Goal: Task Accomplishment & Management: Use online tool/utility

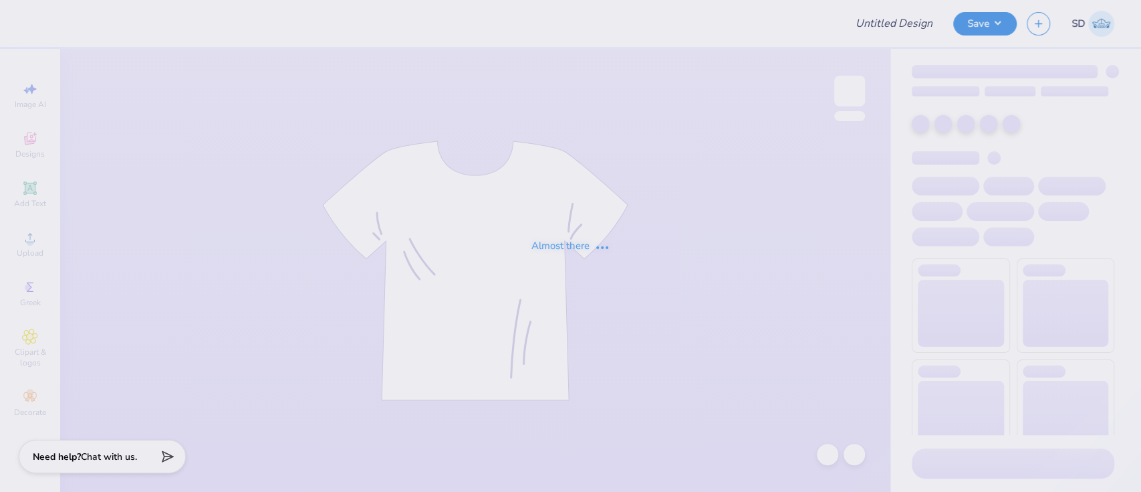
type input "Merch for Parent's weekend"
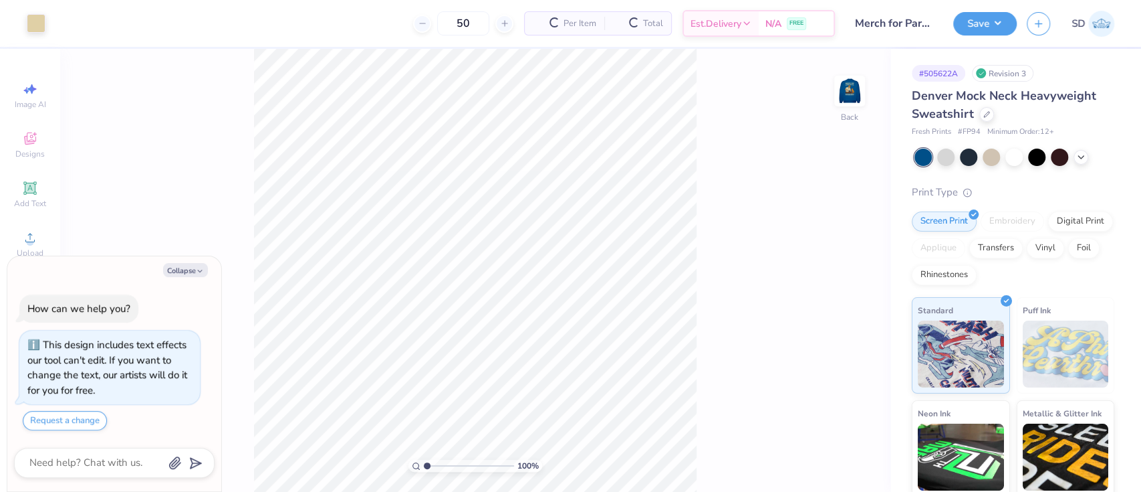
type textarea "x"
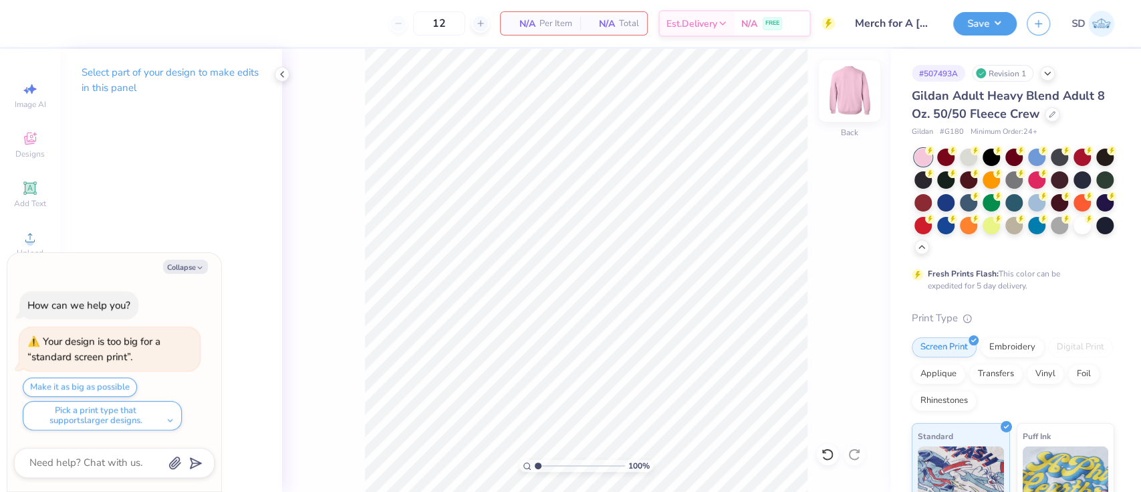
click at [833, 94] on img at bounding box center [849, 90] width 53 height 53
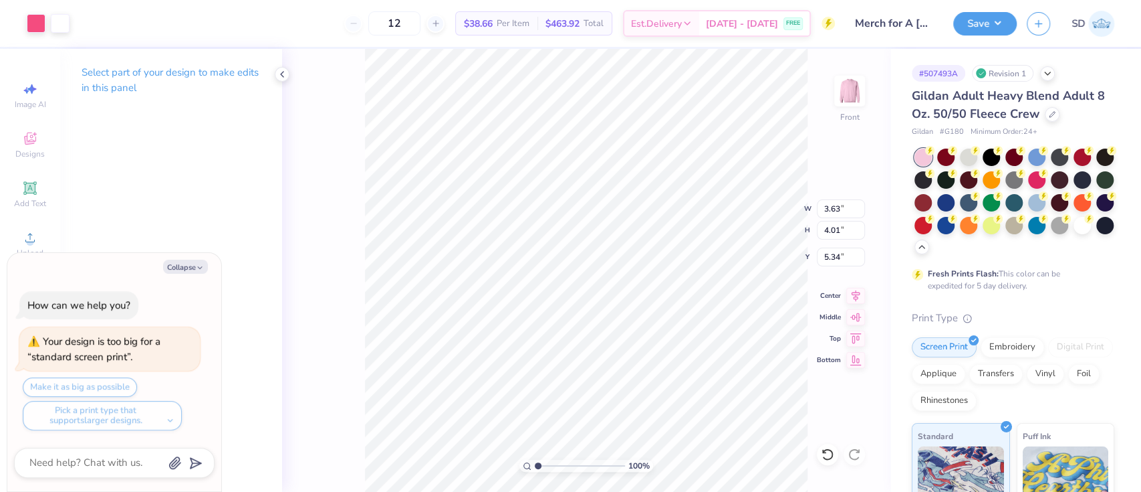
type textarea "x"
type input "3.00"
drag, startPoint x: 847, startPoint y: 210, endPoint x: 817, endPoint y: 211, distance: 29.5
click at [817, 211] on input "3.63" at bounding box center [841, 208] width 48 height 19
type input "12"
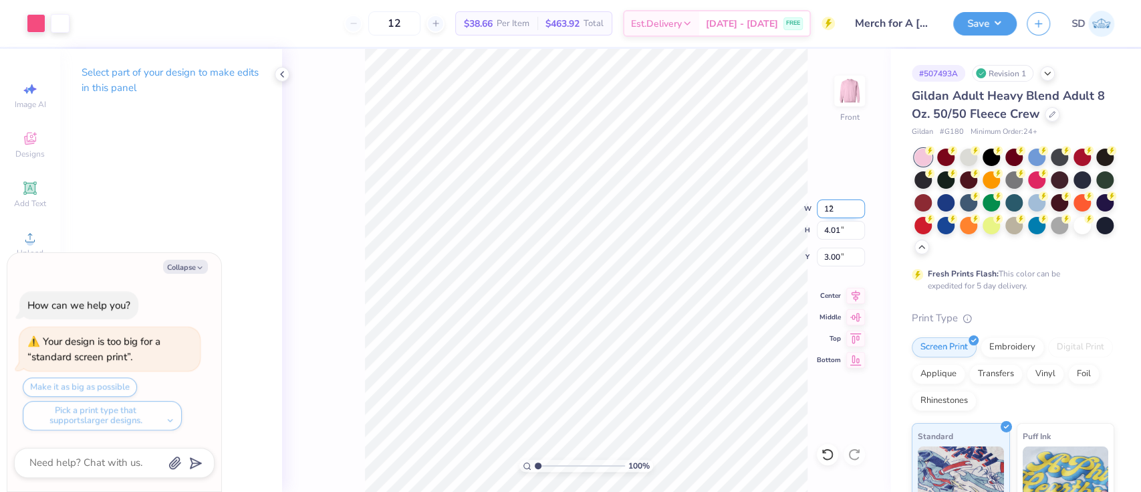
type textarea "x"
type input "12.00"
type input "13.26"
type input "0.50"
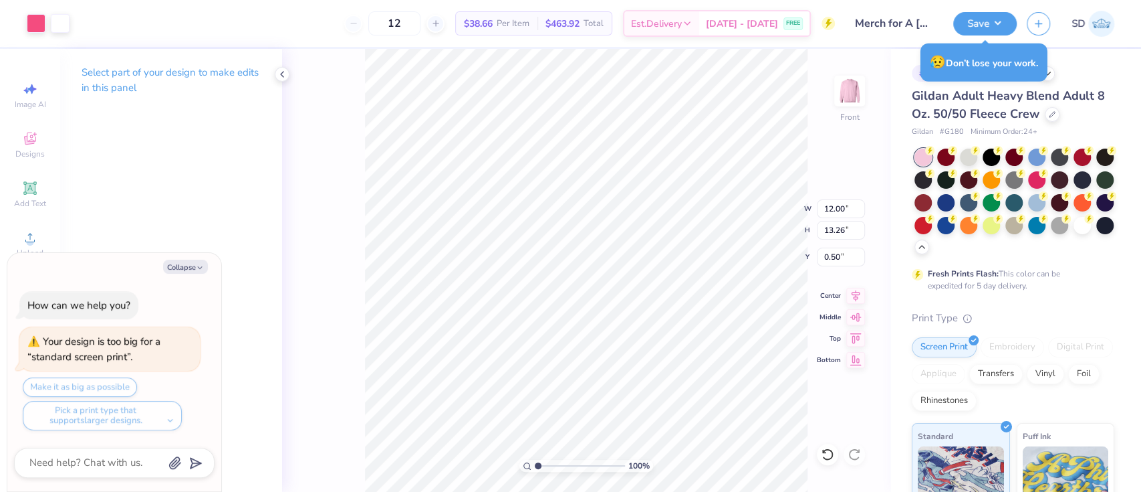
type textarea "x"
type input "3.30"
type textarea "x"
type input "3.34"
type textarea "x"
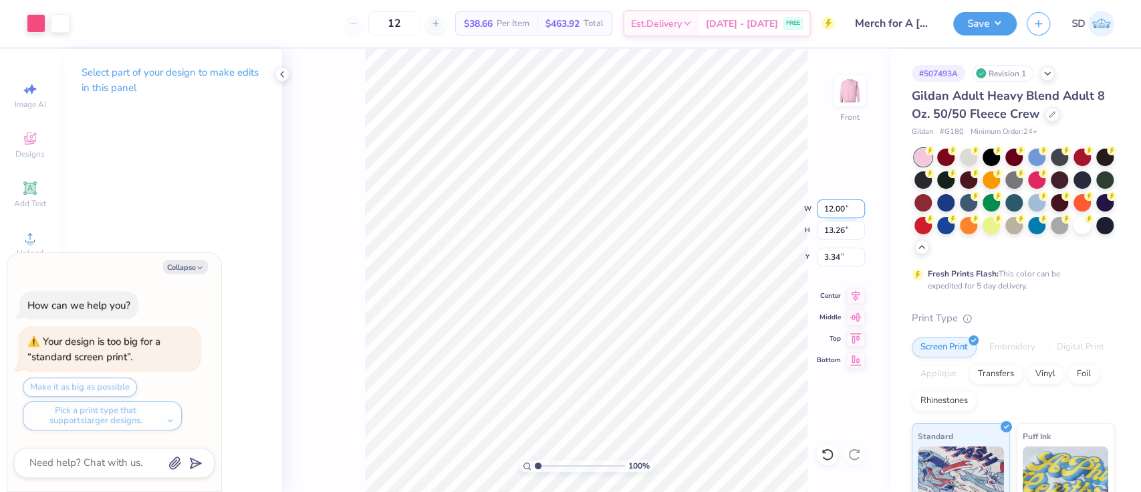
click at [845, 205] on input "12.00" at bounding box center [841, 208] width 48 height 19
type input "11"
type textarea "x"
type input "11.00"
type input "12.15"
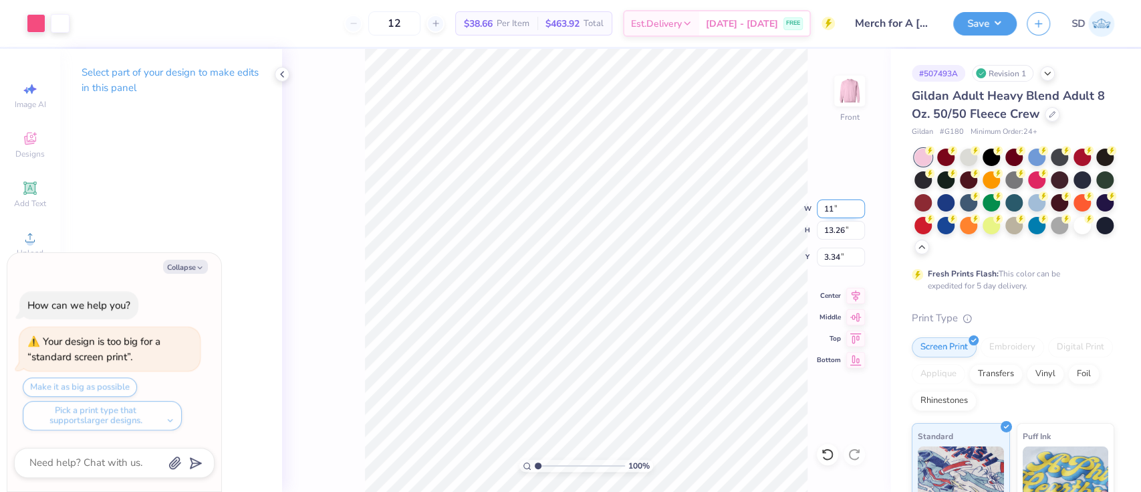
type input "3.89"
type input "11.5"
type textarea "x"
type input "11.50"
type input "12.70"
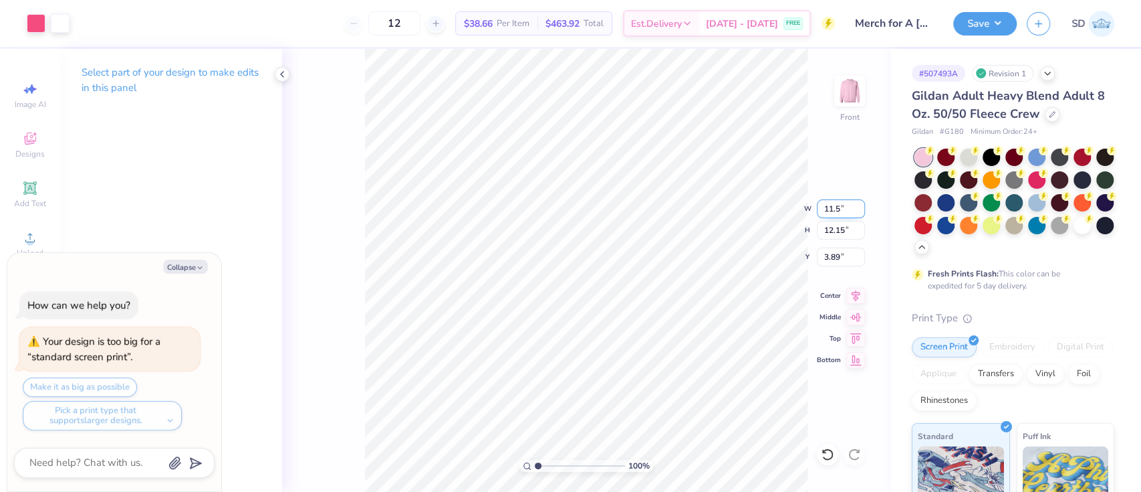
type input "3.62"
click at [853, 95] on img at bounding box center [849, 90] width 53 height 53
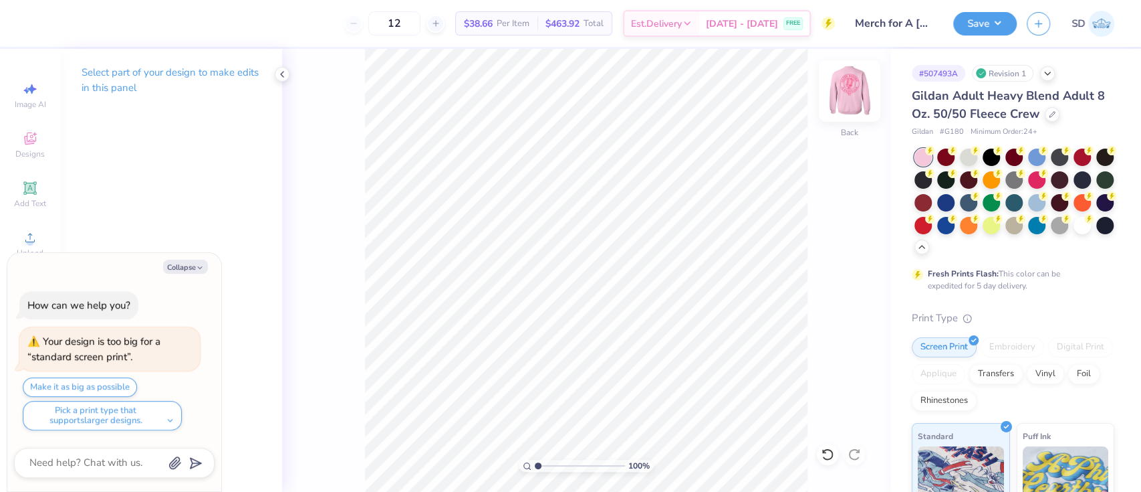
click at [854, 94] on img at bounding box center [849, 90] width 53 height 53
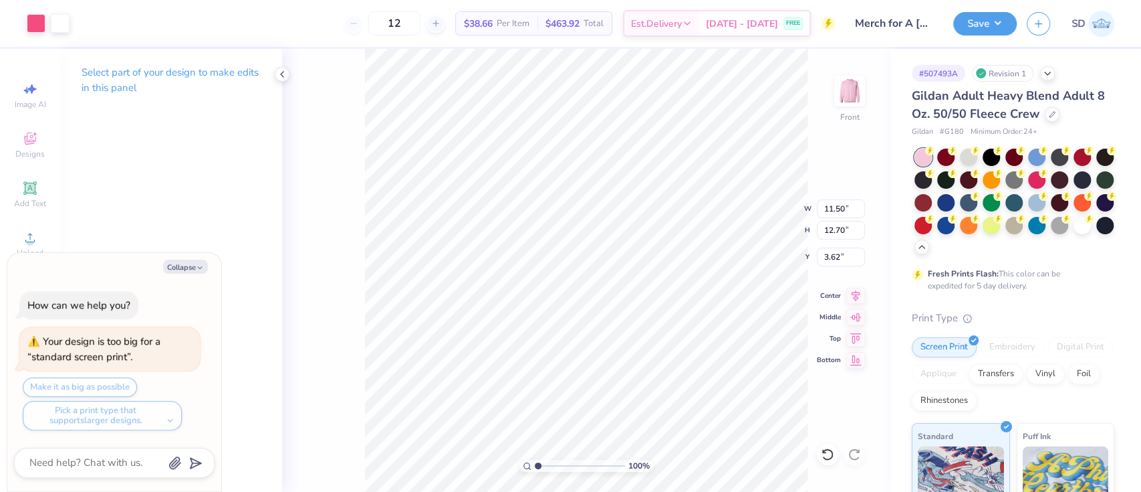
type textarea "x"
type input "3.00"
click at [843, 106] on img at bounding box center [849, 90] width 53 height 53
click at [283, 77] on icon at bounding box center [282, 74] width 11 height 11
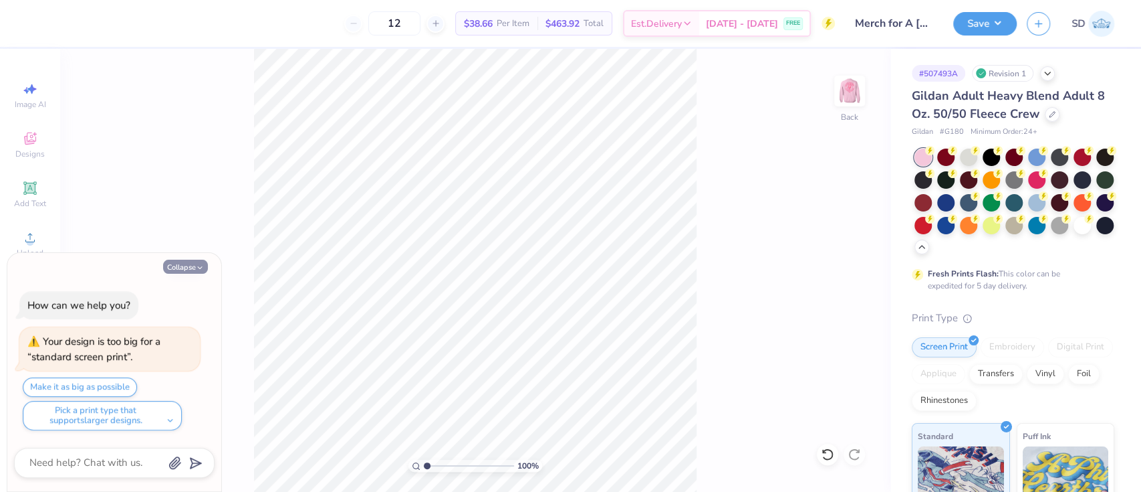
click at [183, 267] on button "Collapse" at bounding box center [185, 266] width 45 height 14
type textarea "x"
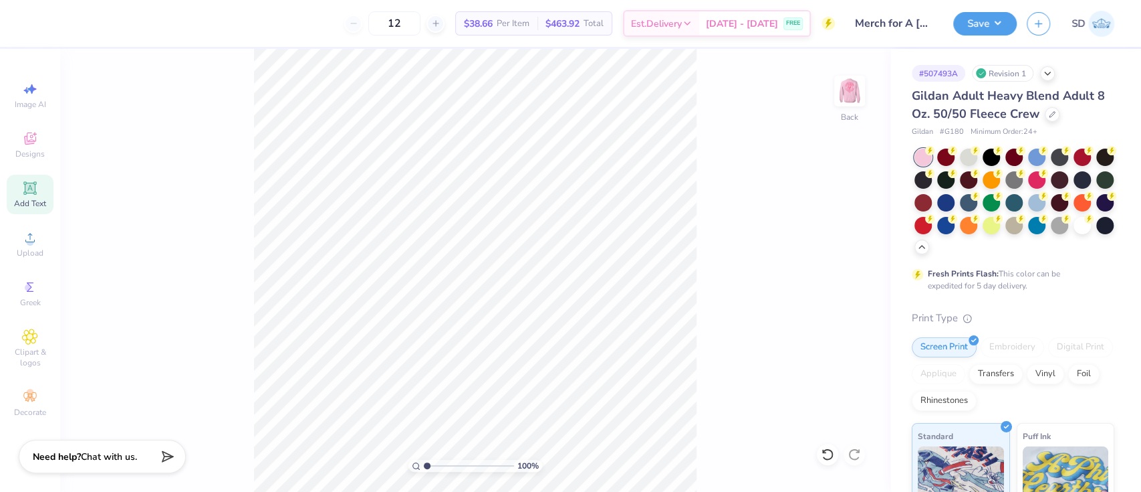
click at [43, 196] on div "Add Text" at bounding box center [30, 194] width 47 height 39
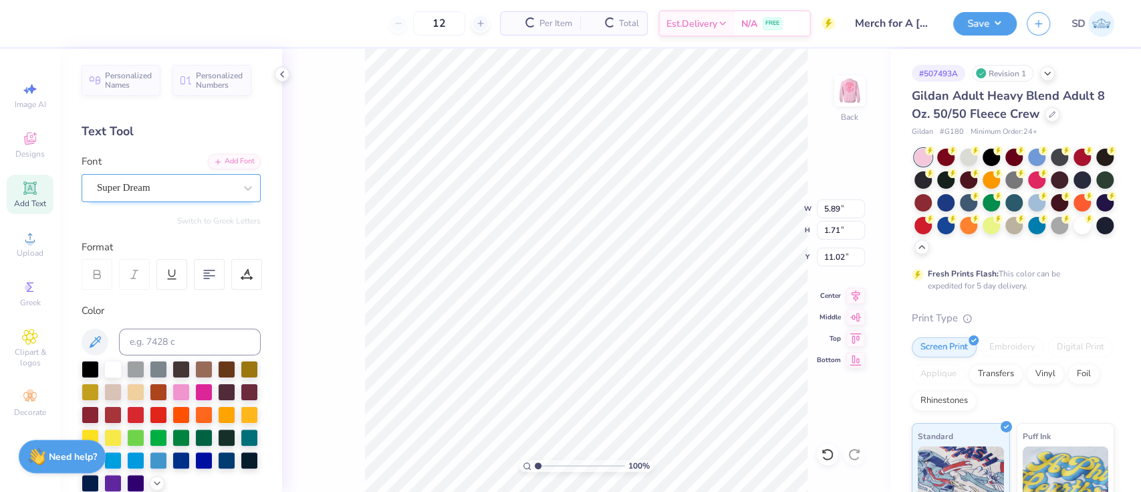
click at [149, 191] on div "Super Dream" at bounding box center [166, 187] width 140 height 21
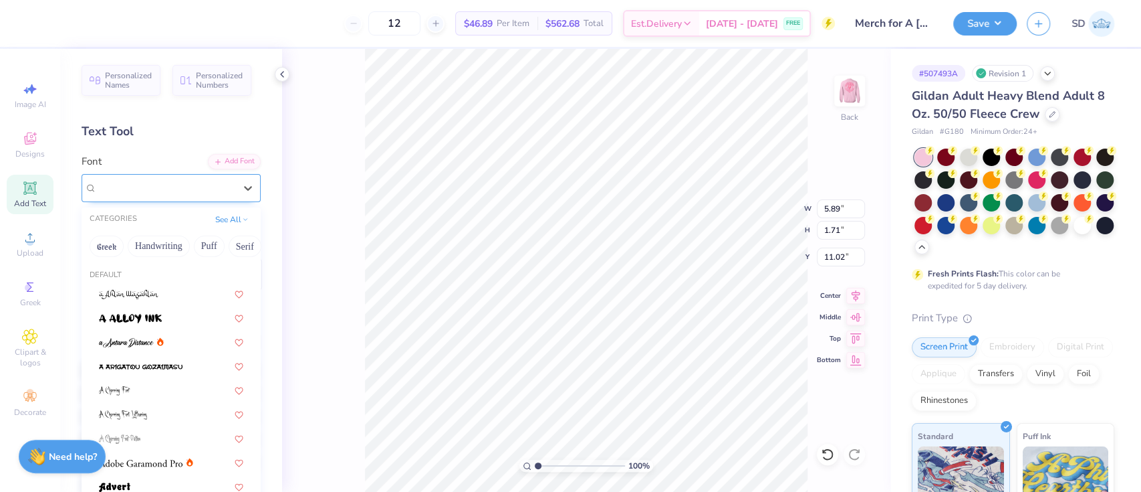
paste input "Lobster"
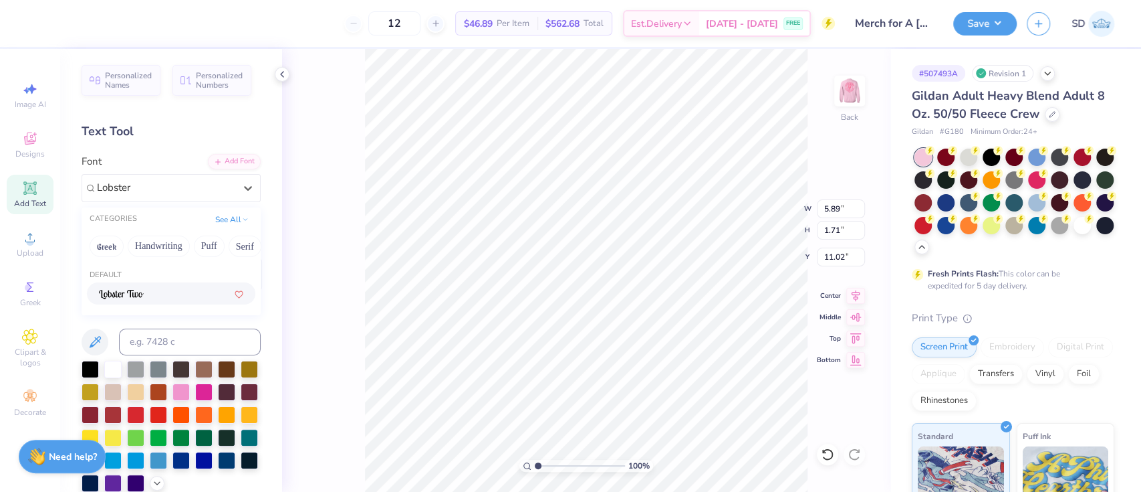
click at [161, 295] on div at bounding box center [171, 293] width 144 height 14
type input "Lobster"
type input "5.73"
type input "1.88"
type input "10.94"
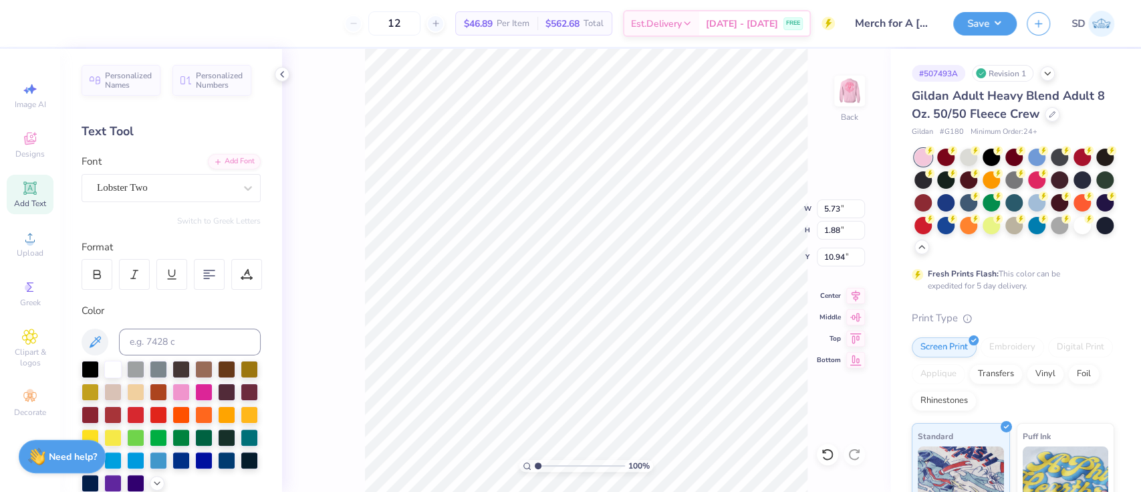
scroll to position [15, 1]
type textarea "p"
type textarea "Pitches"
type textarea "PITCHES"
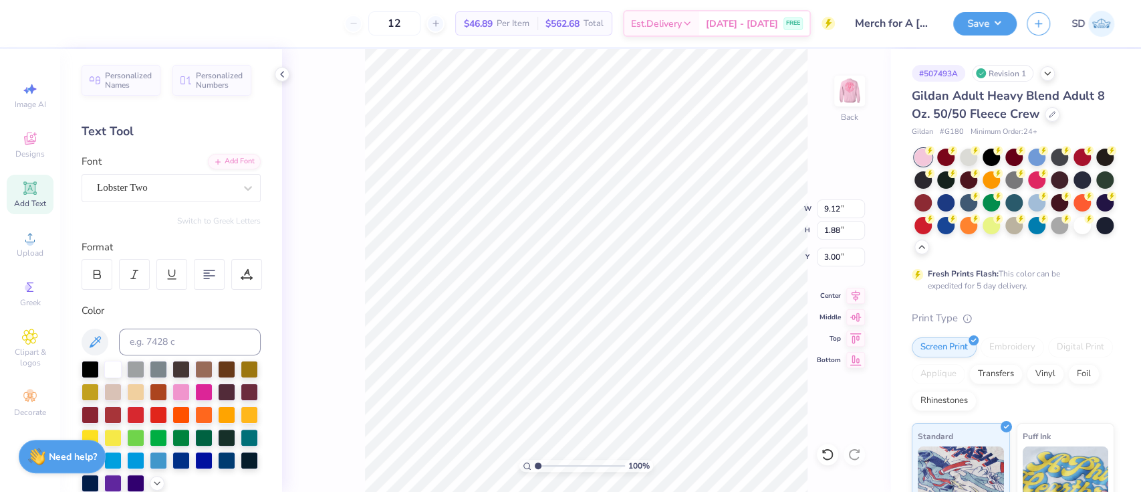
type input "3.00"
click at [851, 98] on img at bounding box center [849, 90] width 53 height 53
click at [839, 98] on img at bounding box center [849, 90] width 53 height 53
click at [164, 346] on input at bounding box center [190, 341] width 142 height 27
type input "1915"
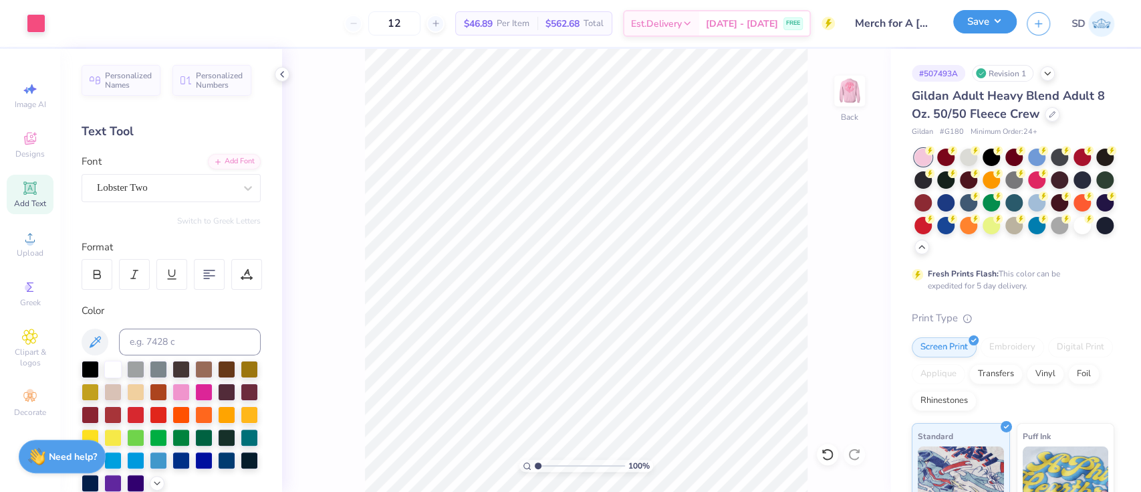
click at [988, 29] on button "Save" at bounding box center [986, 21] width 64 height 23
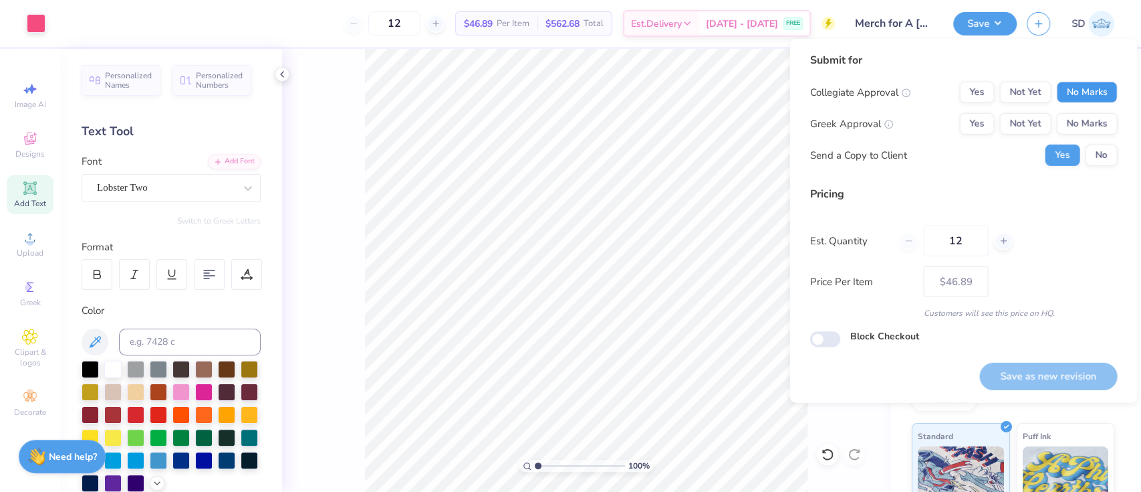
click at [1075, 83] on button "No Marks" at bounding box center [1087, 92] width 61 height 21
click at [1085, 120] on button "No Marks" at bounding box center [1087, 123] width 61 height 21
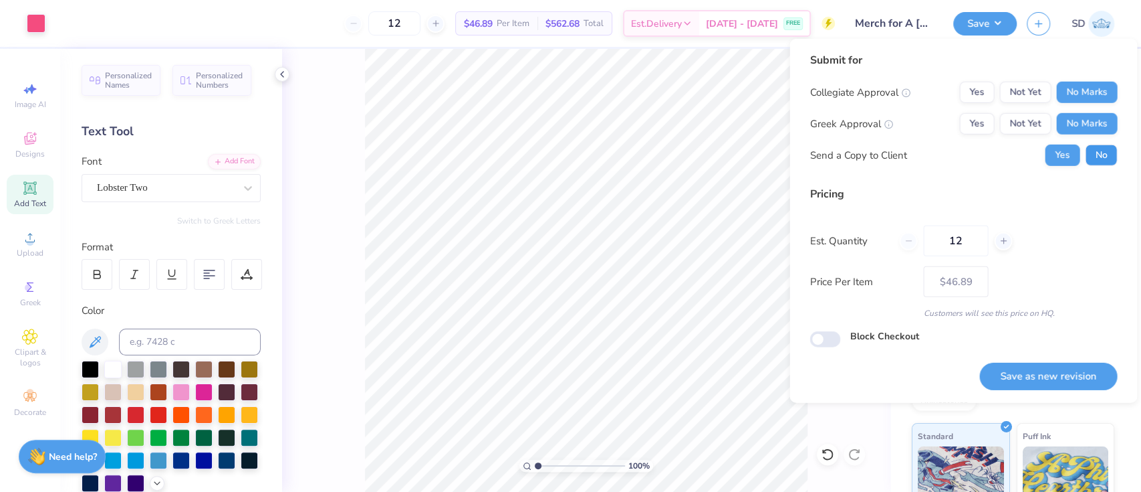
click at [1097, 148] on button "No" at bounding box center [1101, 154] width 32 height 21
click at [1055, 378] on button "Save as new revision" at bounding box center [1049, 375] width 138 height 27
type input "$46.89"
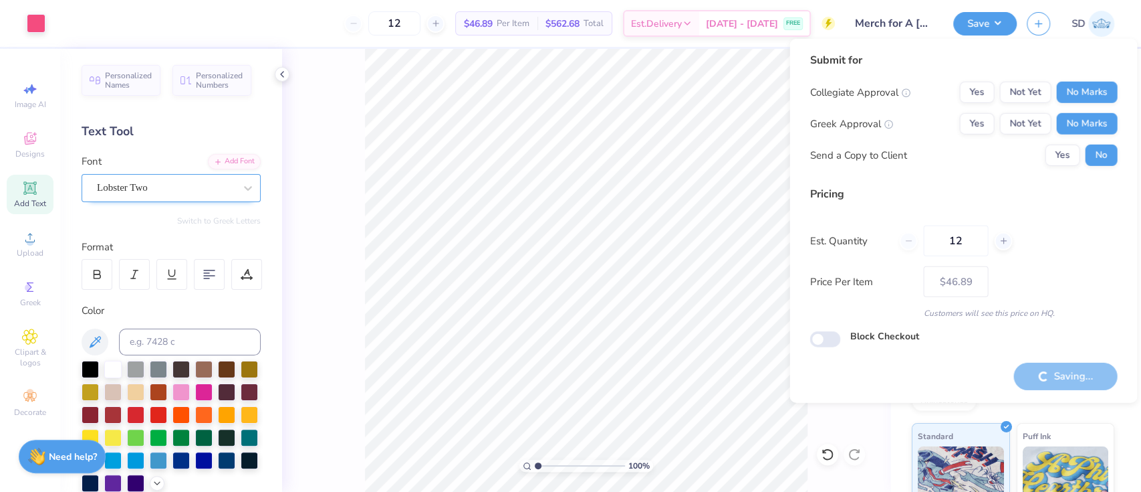
click at [170, 186] on div "Lobster Two" at bounding box center [166, 187] width 140 height 21
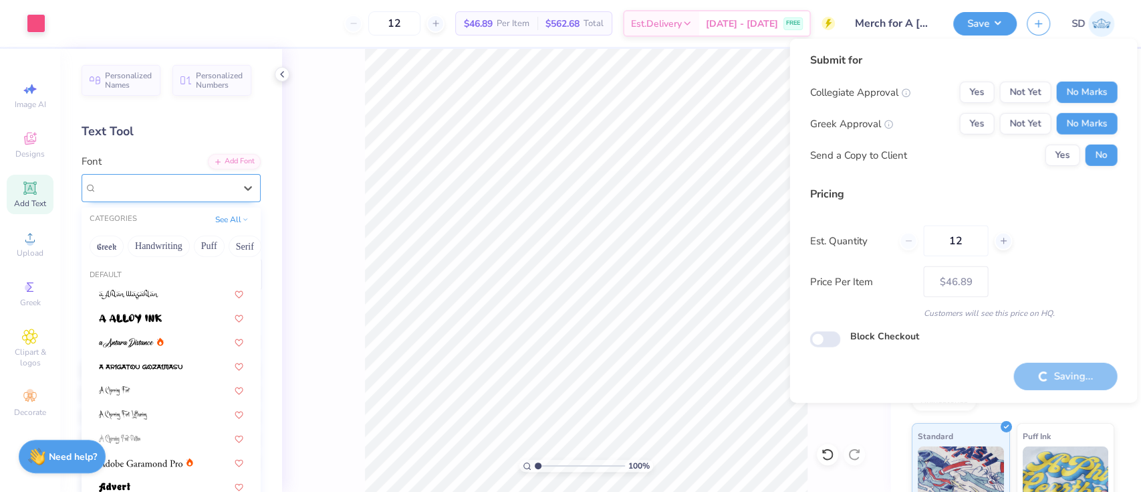
paste input "Pacifico"
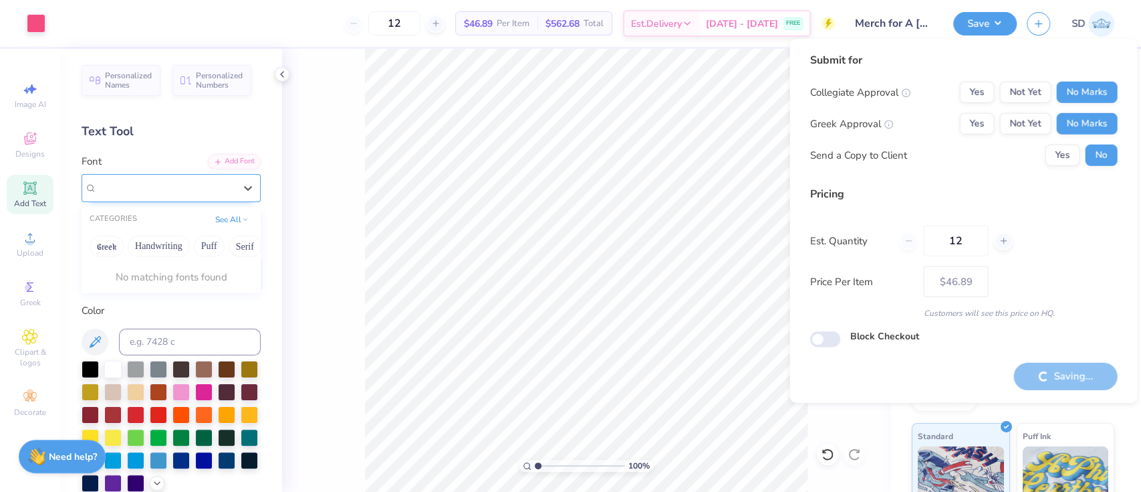
type input "Pacifico"
type input "– –"
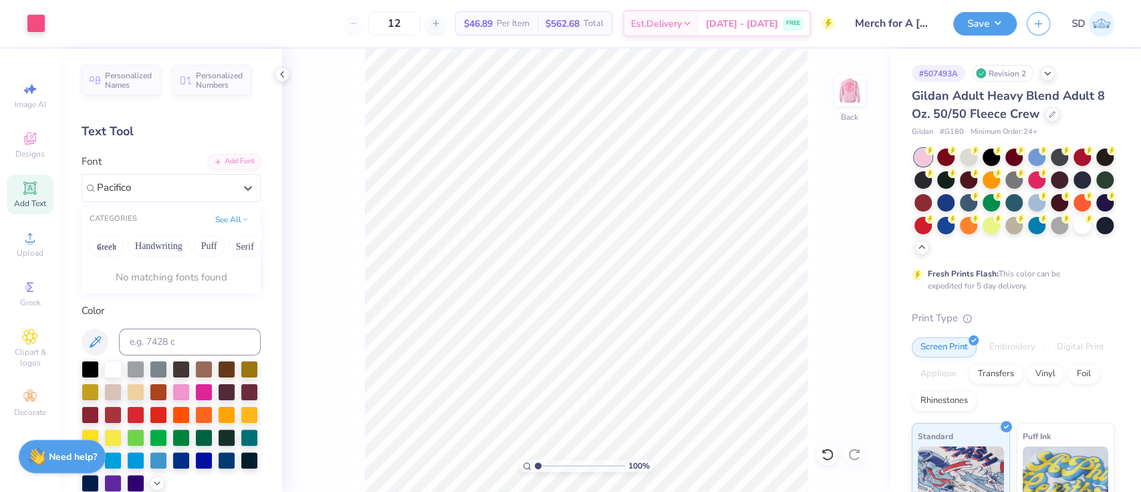
type input "Pacifico"
click at [25, 199] on span "Add Text" at bounding box center [30, 203] width 32 height 11
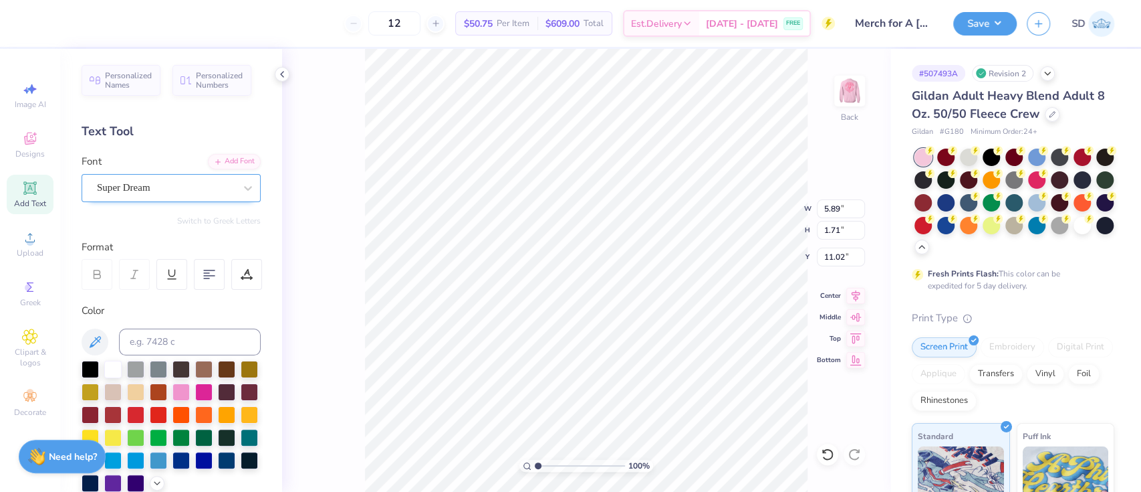
click at [199, 181] on div "Super Dream" at bounding box center [166, 187] width 140 height 21
click at [219, 167] on div "Add Font" at bounding box center [234, 159] width 53 height 15
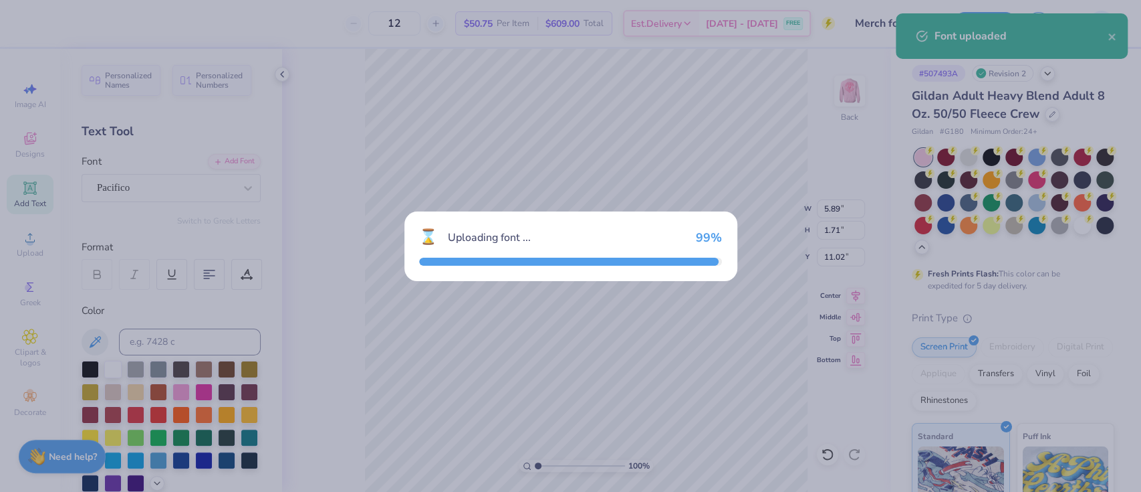
type input "7.22"
type input "2.08"
type input "10.84"
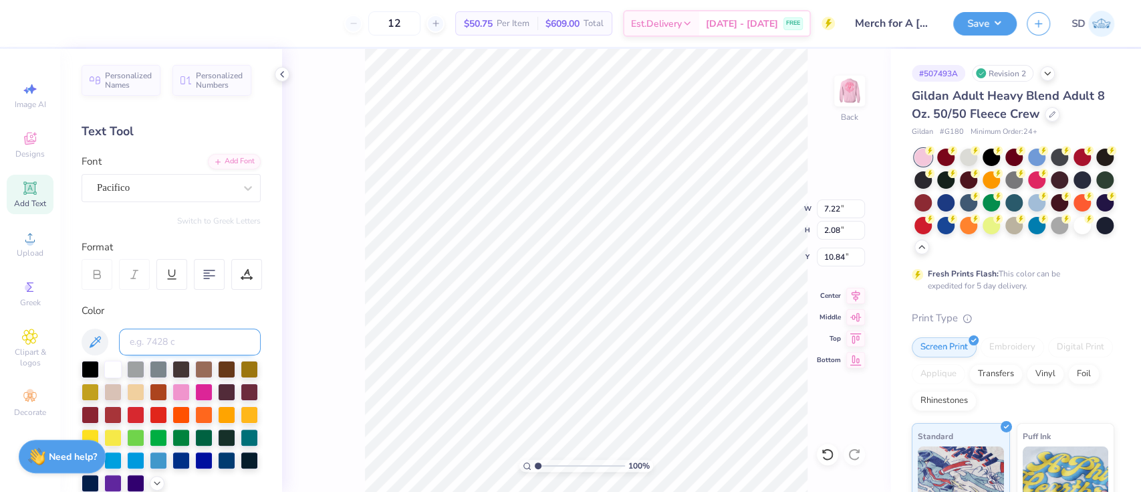
click at [184, 340] on input at bounding box center [190, 341] width 142 height 27
type input "1"
type input "9.12"
type input "1.88"
type input "3.00"
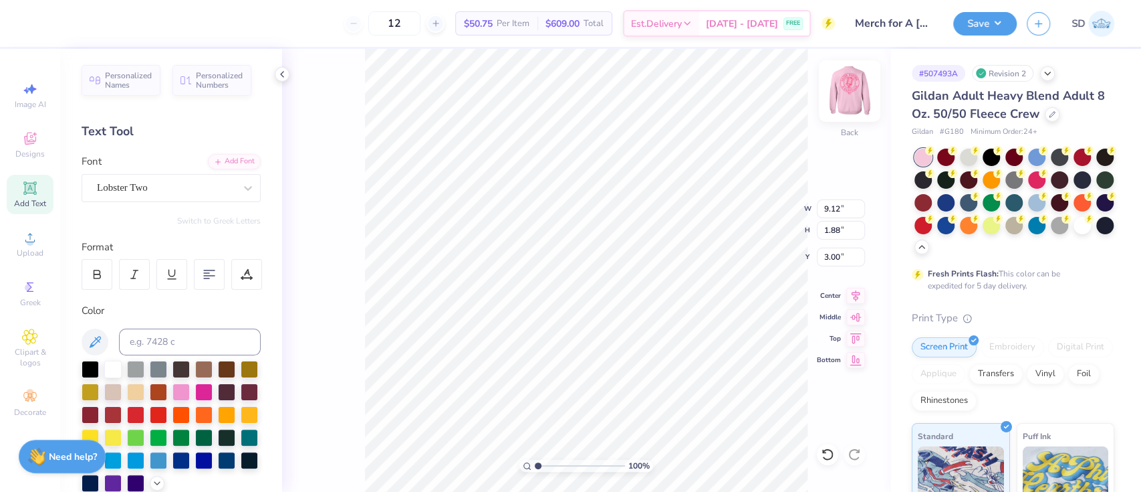
click at [853, 105] on img at bounding box center [849, 90] width 53 height 53
click at [857, 90] on img at bounding box center [849, 90] width 53 height 53
click at [198, 350] on input at bounding box center [190, 341] width 142 height 27
type input "1915"
type input "PITCHES"
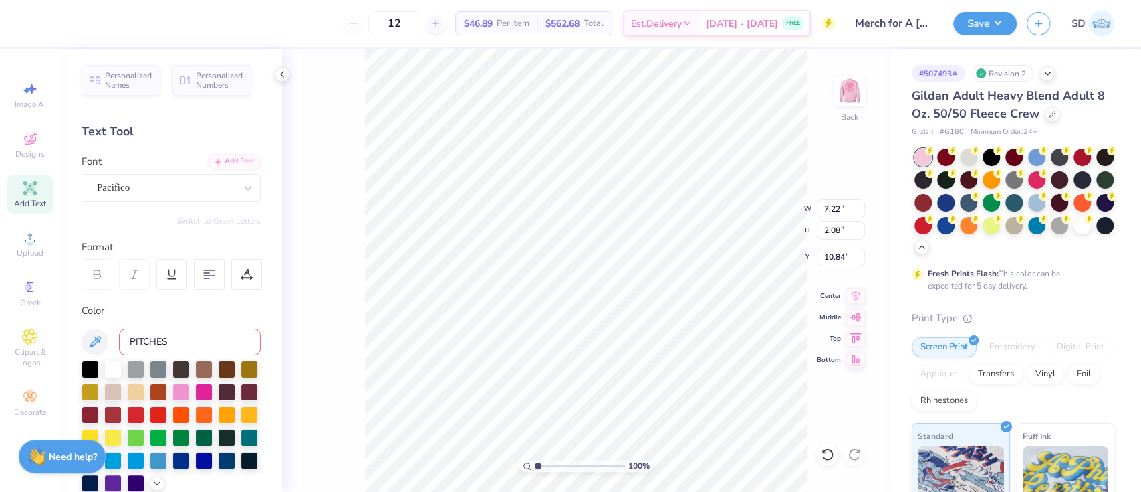
scroll to position [15, 1]
type textarea "PITCHES"
click at [259, 273] on div at bounding box center [246, 274] width 31 height 31
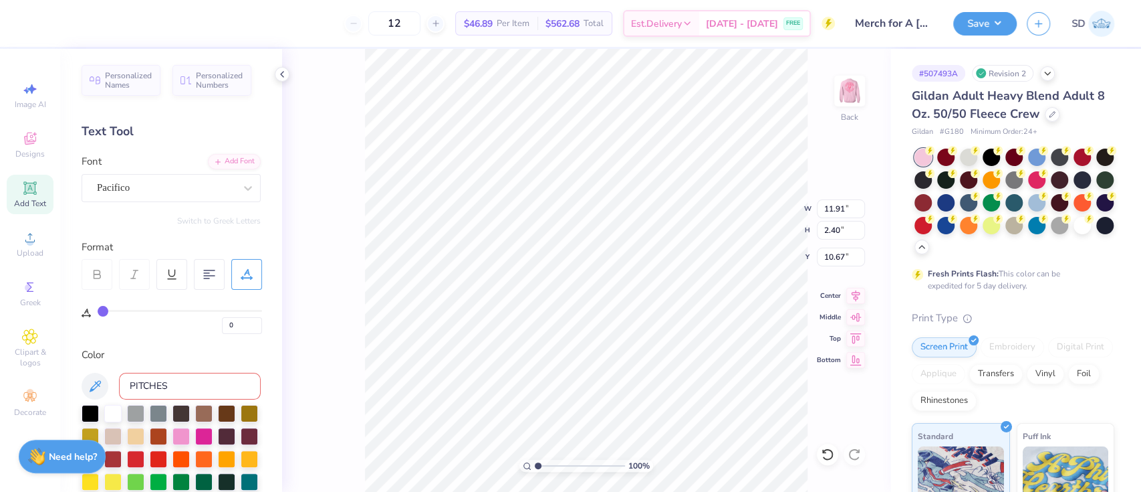
type input "1"
type input "2"
type input "3"
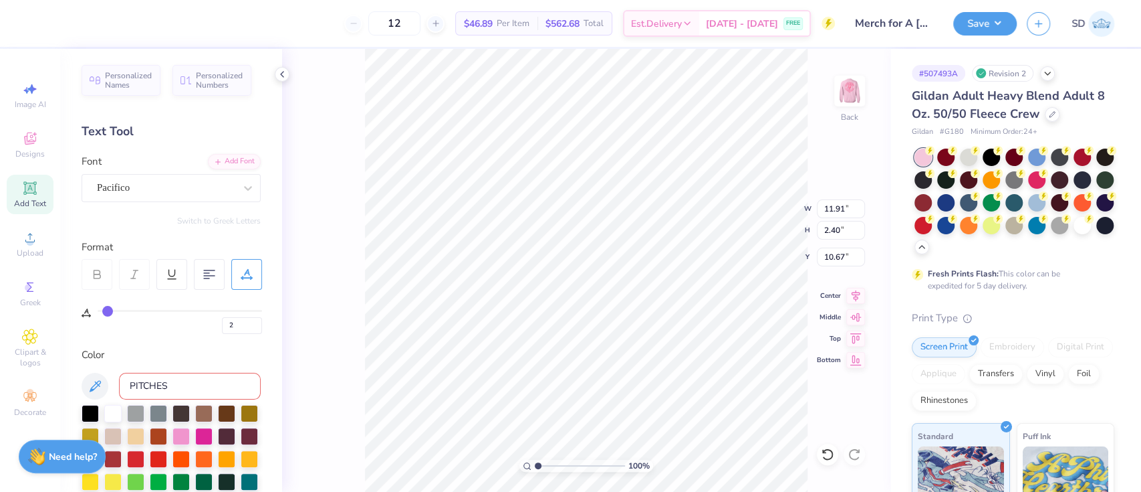
type input "3"
click at [108, 310] on input "range" at bounding box center [180, 311] width 165 height 2
type input "12.34"
click at [245, 318] on input "3" at bounding box center [242, 325] width 40 height 17
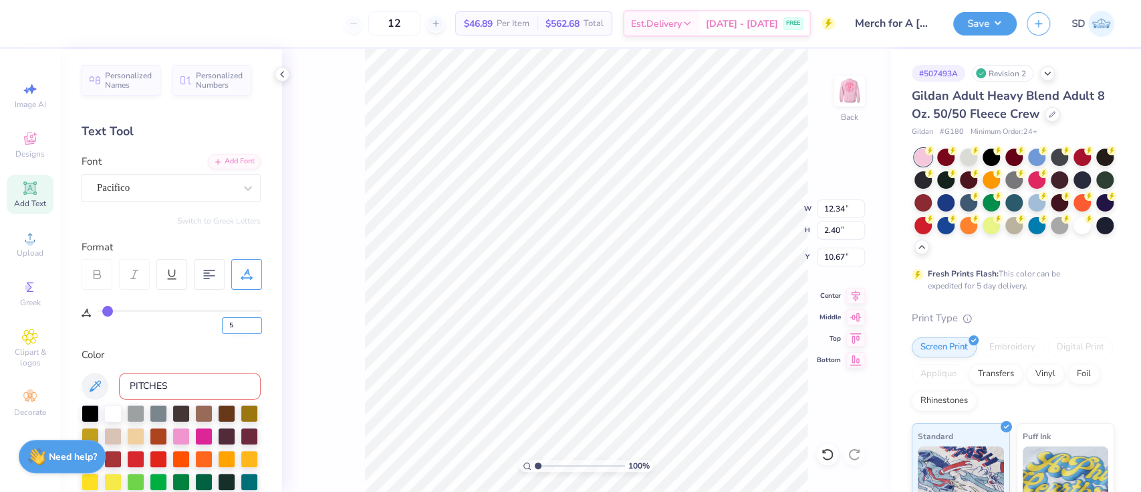
type input "5"
type input "12.64"
click at [166, 195] on div "Pacifico" at bounding box center [166, 187] width 140 height 21
click at [158, 184] on div "Pacifico" at bounding box center [166, 187] width 140 height 21
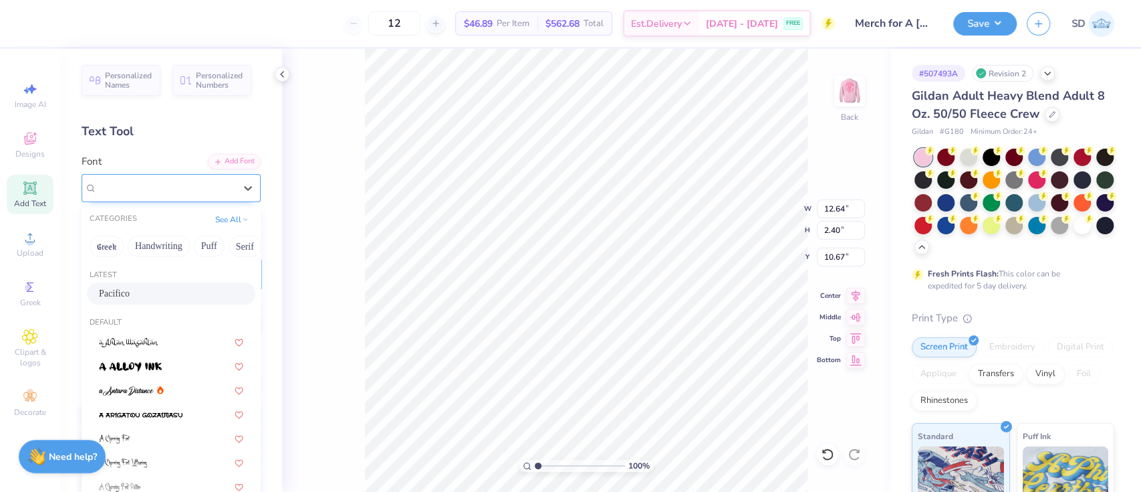
paste input "Baloo 2"
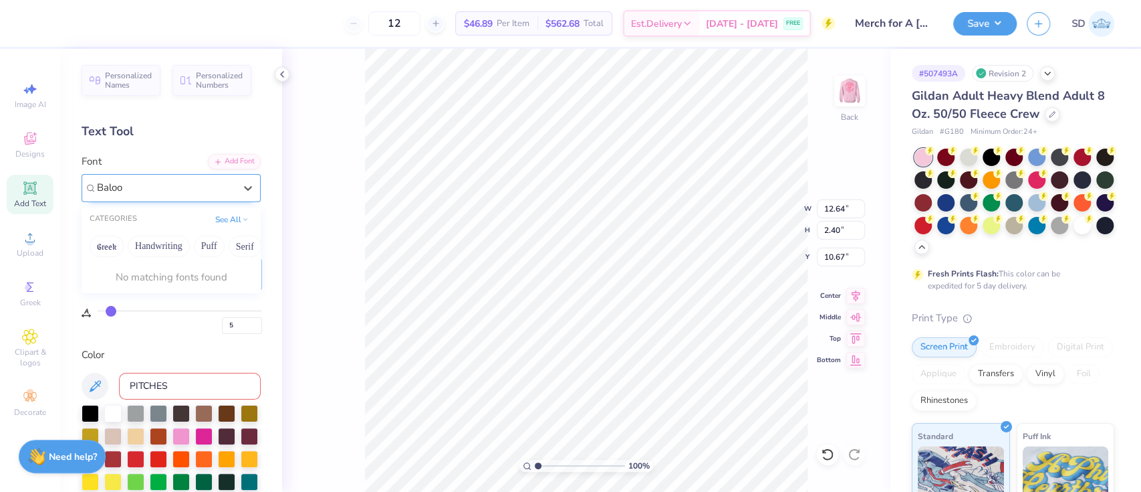
type input "Baloo"
click at [158, 184] on div "Pacifico" at bounding box center [166, 187] width 138 height 15
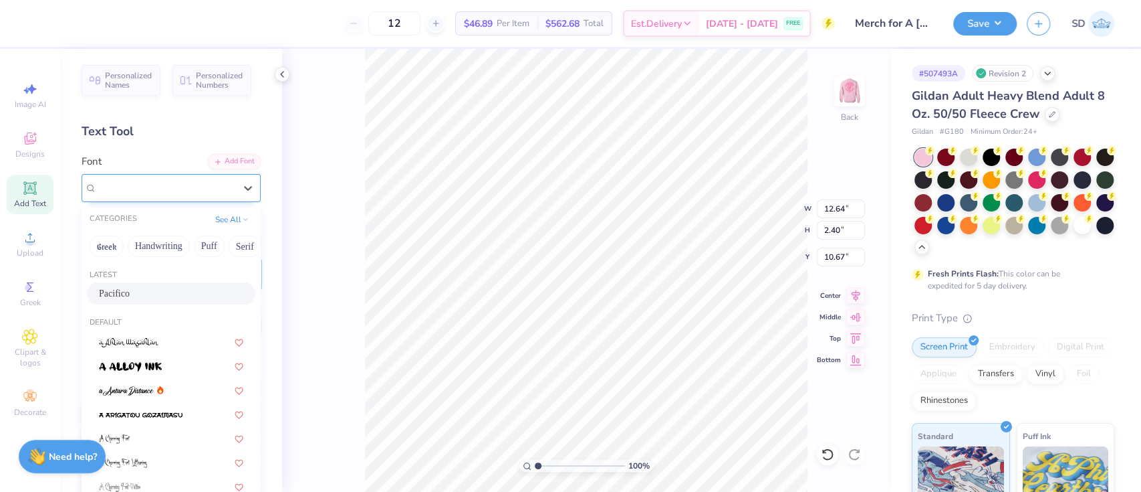
paste input "Baloo 2"
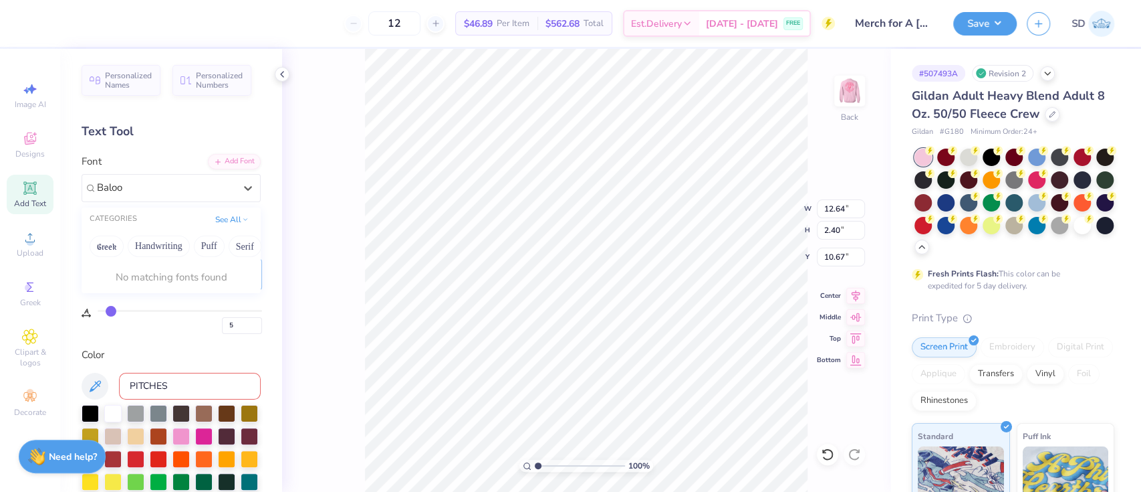
type input "Baloo"
paste input "Quicksand"
type input "Quicksand"
click at [848, 92] on img at bounding box center [849, 90] width 53 height 53
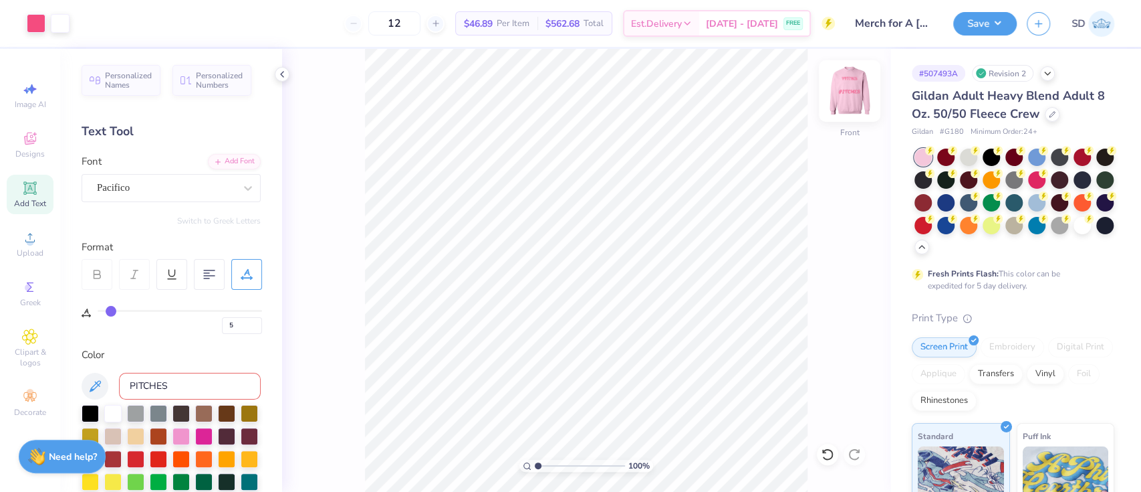
click at [836, 94] on img at bounding box center [849, 90] width 53 height 53
click at [837, 94] on img at bounding box center [850, 91] width 27 height 27
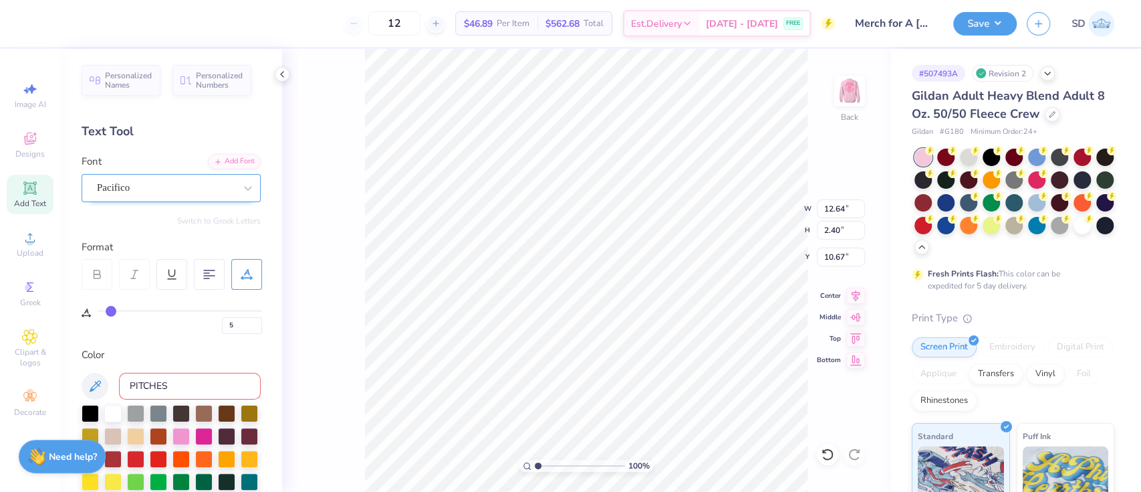
click at [138, 185] on div "Pacifico" at bounding box center [166, 187] width 140 height 21
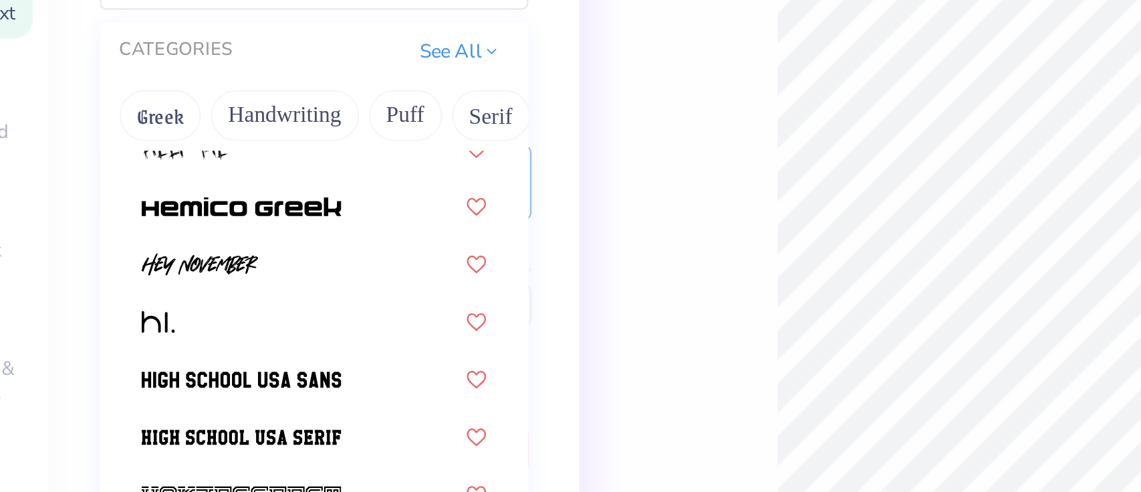
scroll to position [3358, 0]
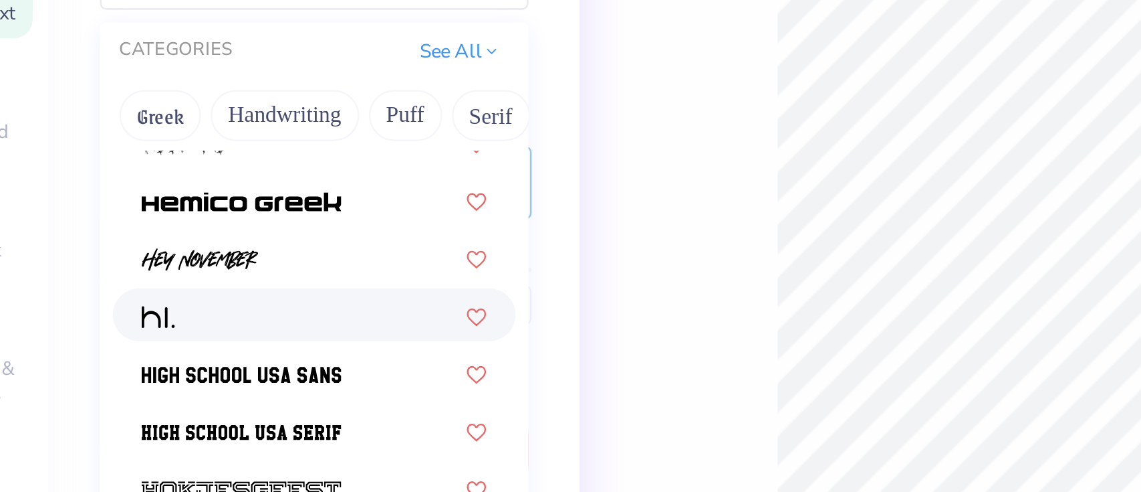
click at [130, 324] on div at bounding box center [171, 329] width 144 height 14
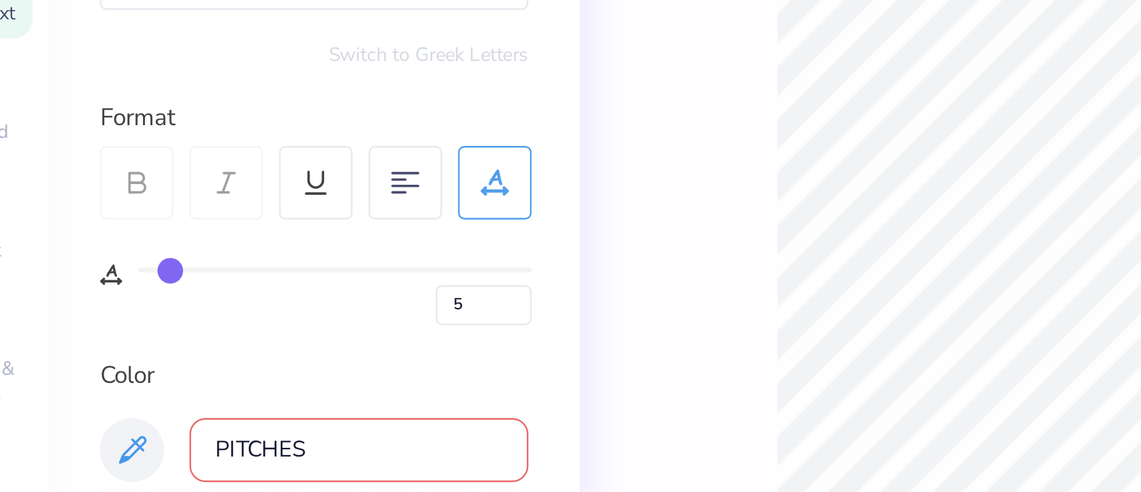
type input "10.76"
type input "1.77"
type input "10.99"
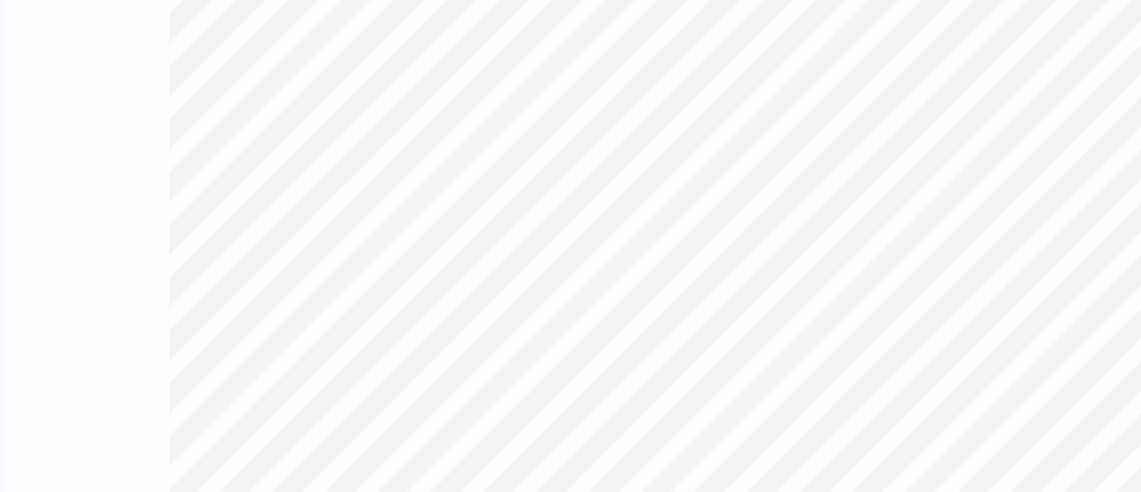
scroll to position [0, 0]
drag, startPoint x: 538, startPoint y: 467, endPoint x: 521, endPoint y: 463, distance: 17.8
click at [535, 463] on input "range" at bounding box center [580, 465] width 90 height 12
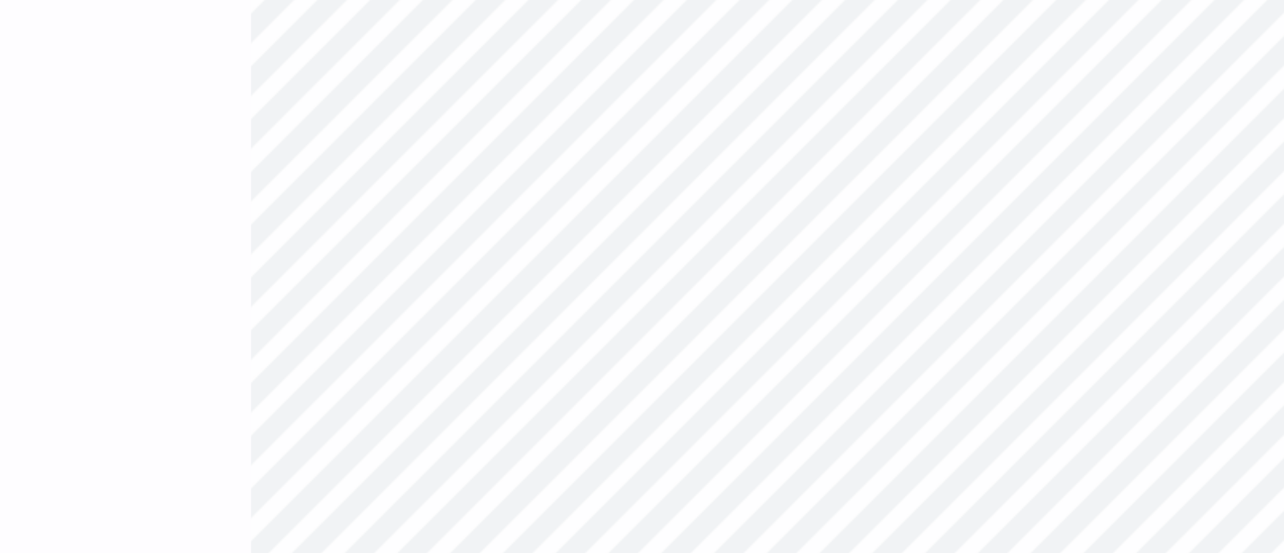
type input "1"
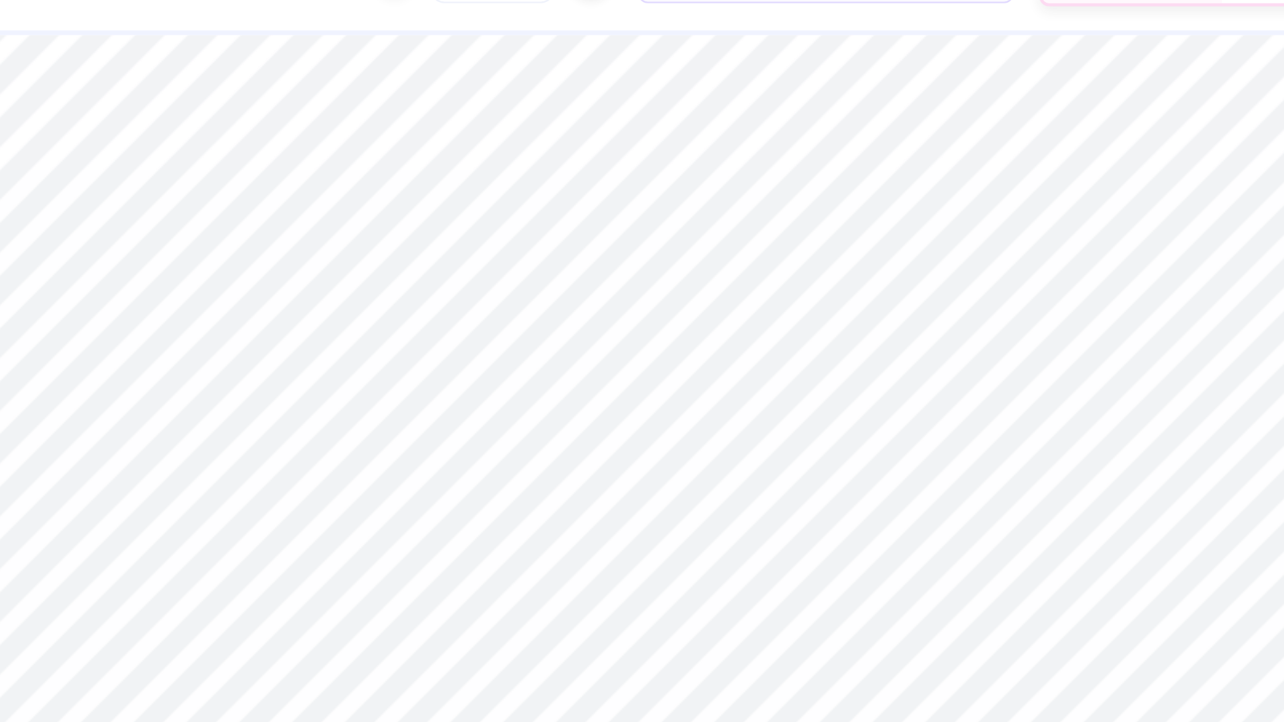
type input "0"
type input "5"
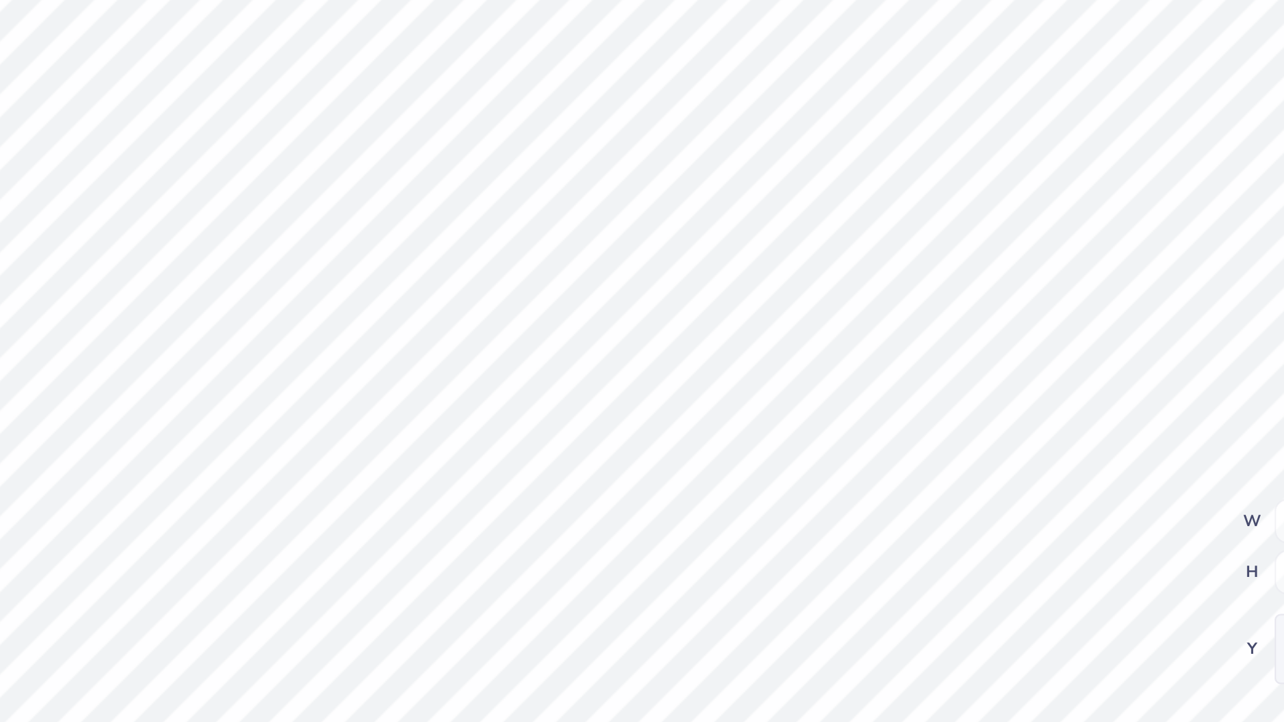
type input "3.00"
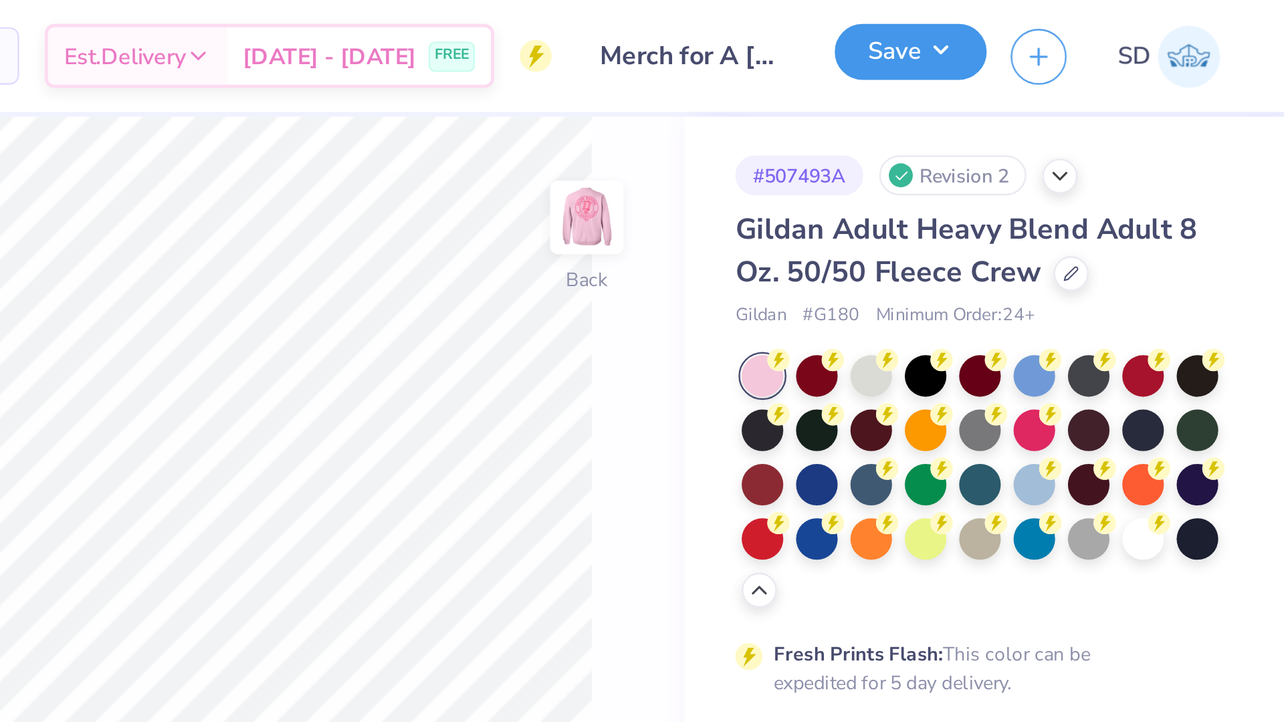
click at [1132, 17] on button "Save" at bounding box center [1128, 21] width 64 height 23
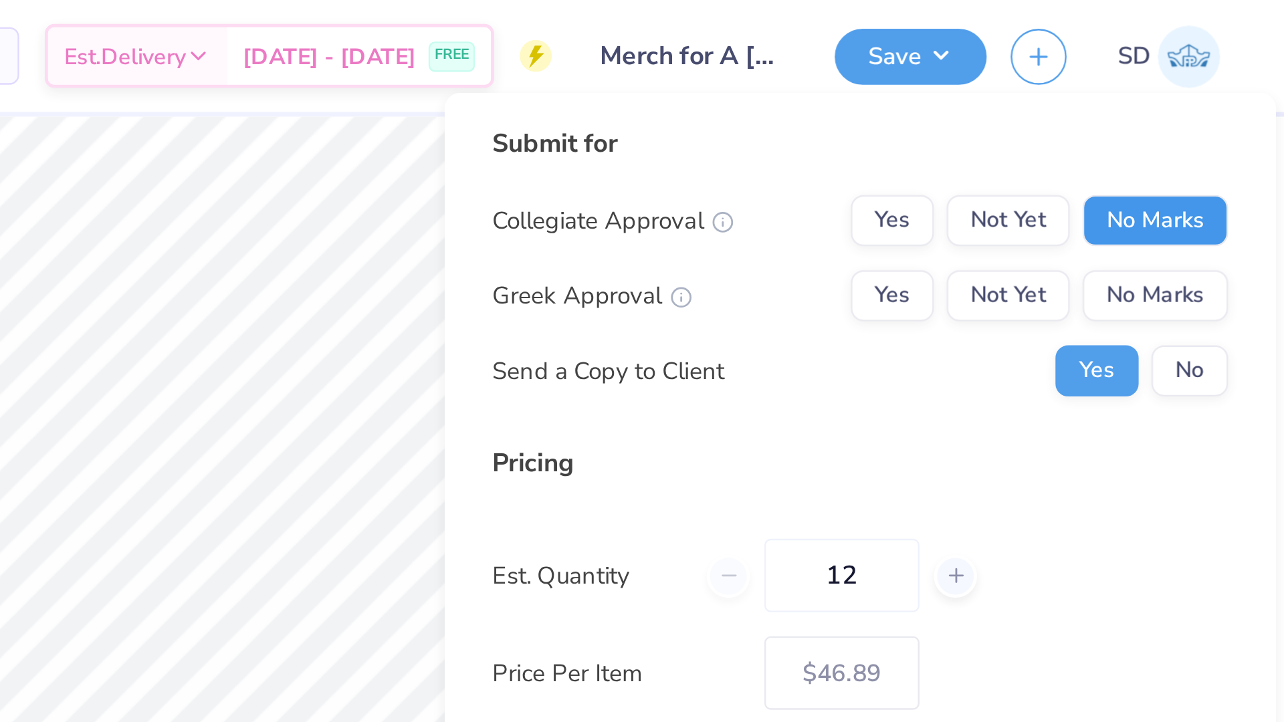
click at [1141, 97] on button "No Marks" at bounding box center [1230, 92] width 61 height 21
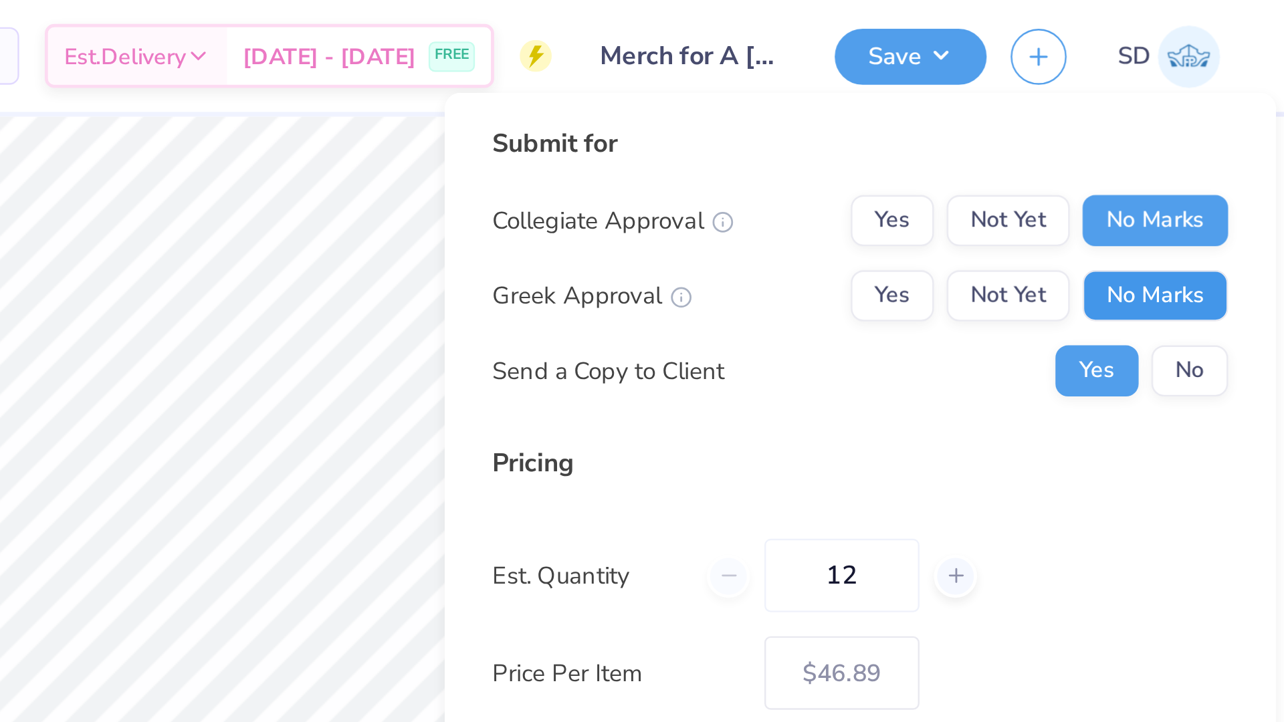
click at [1141, 128] on button "No Marks" at bounding box center [1230, 123] width 61 height 21
click at [1141, 148] on button "No" at bounding box center [1244, 154] width 32 height 21
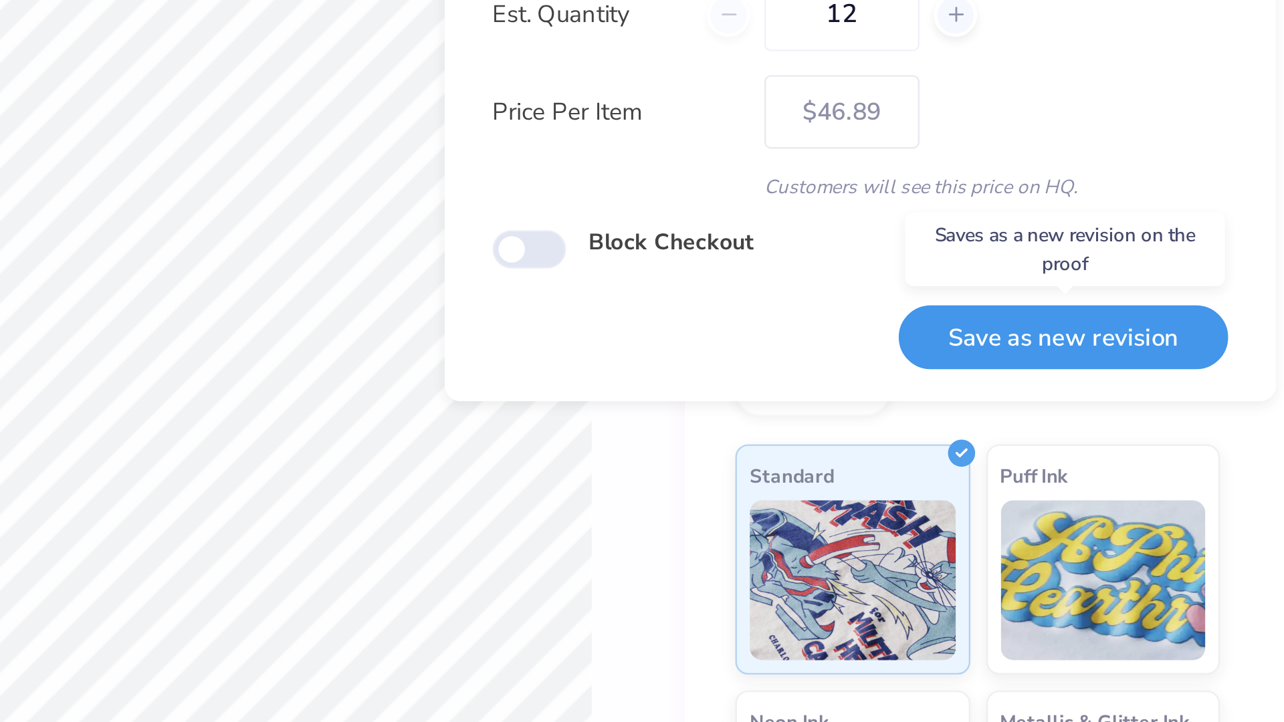
click at [1141, 368] on button "Save as new revision" at bounding box center [1192, 377] width 138 height 27
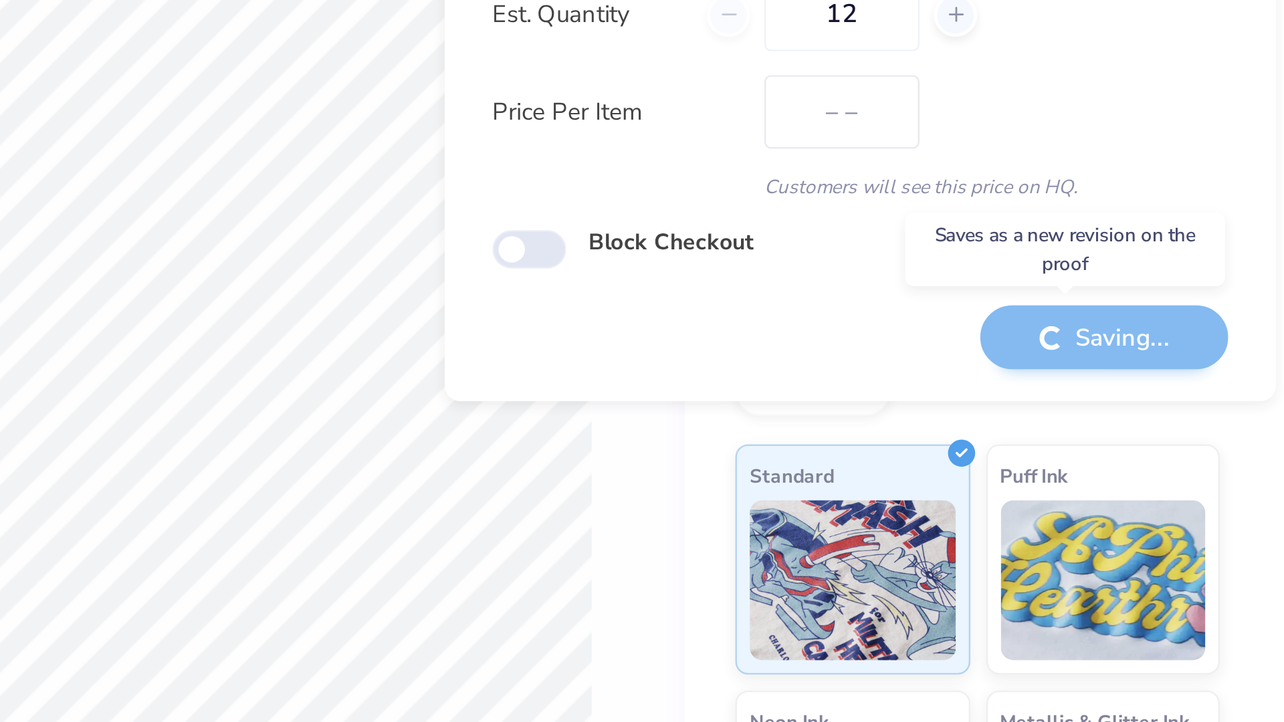
type input "$46.89"
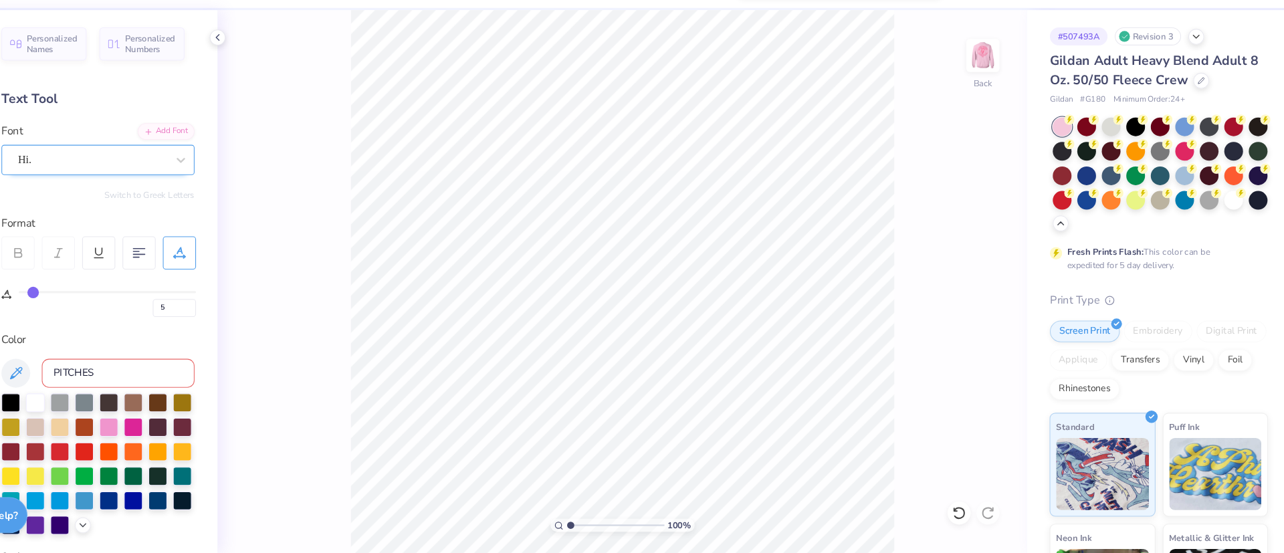
click at [154, 181] on div "Hi." at bounding box center [166, 187] width 140 height 21
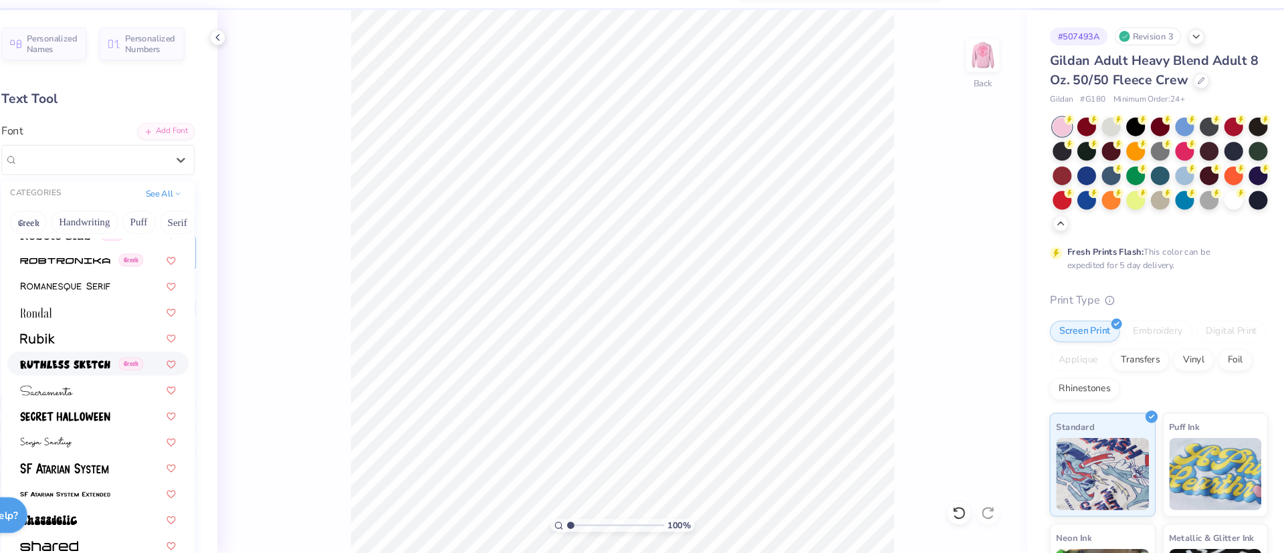
scroll to position [6222, 0]
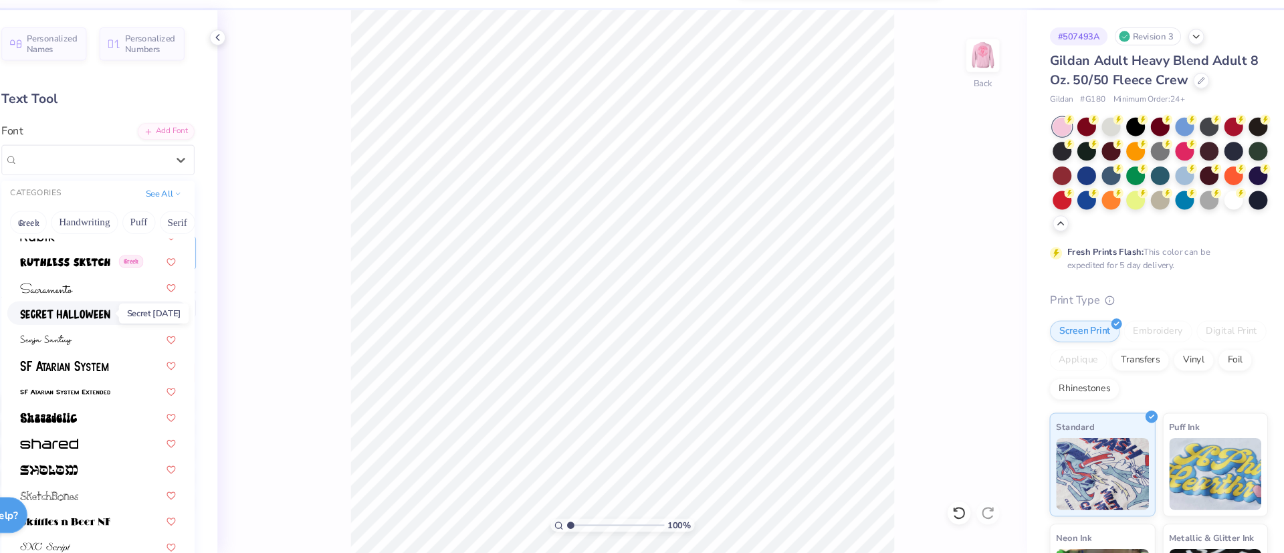
click at [147, 330] on img at bounding box center [141, 330] width 84 height 9
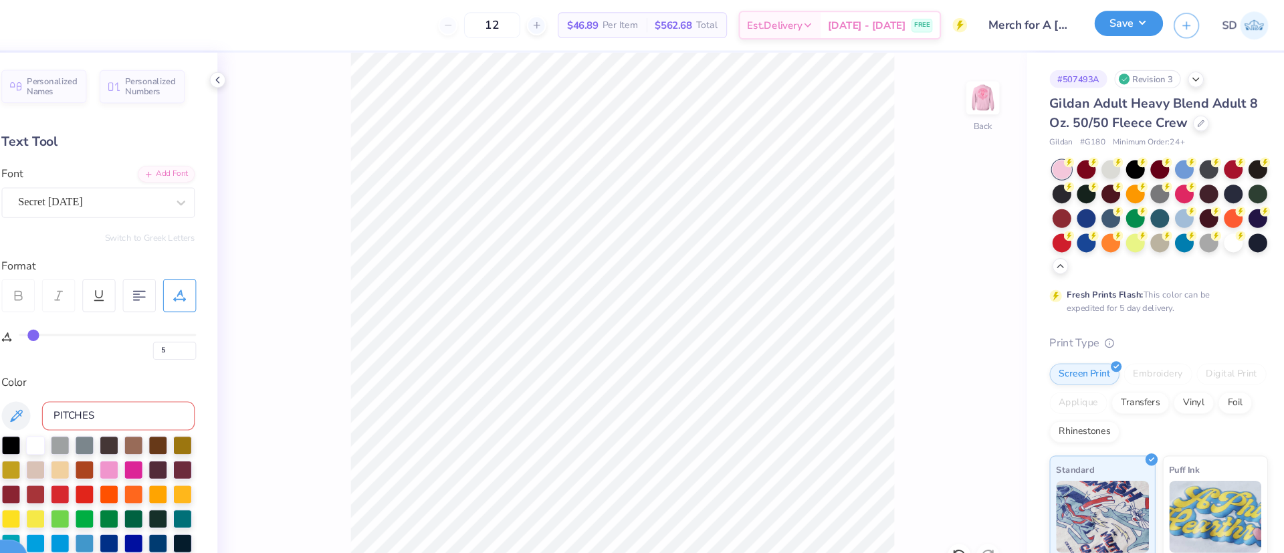
click at [1138, 23] on button "Save" at bounding box center [1128, 21] width 64 height 23
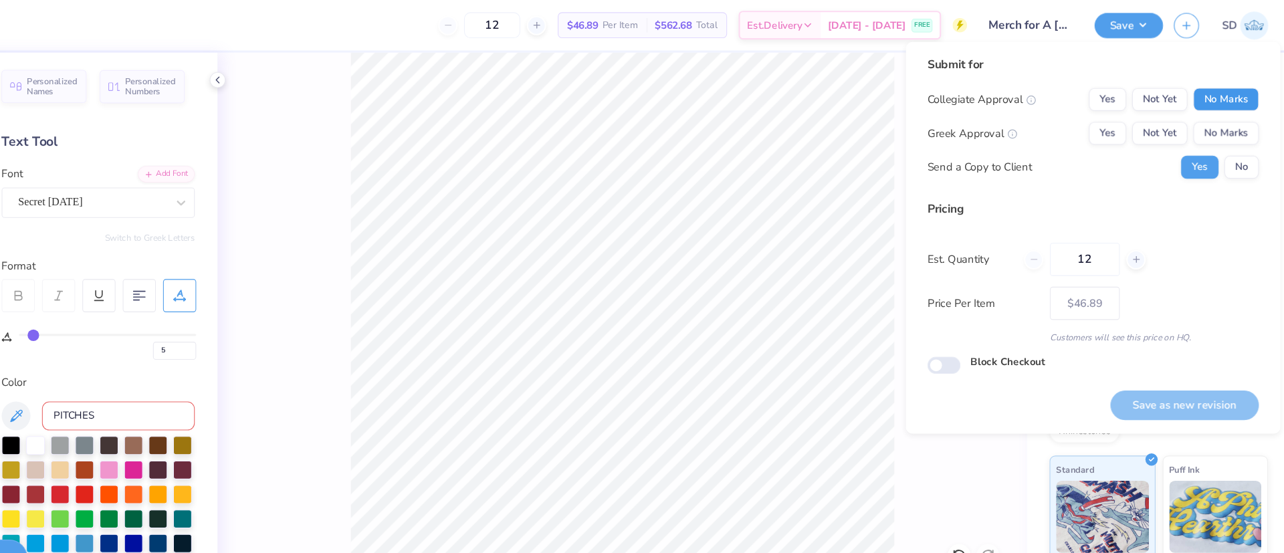
click at [1141, 100] on button "No Marks" at bounding box center [1218, 92] width 61 height 21
click at [1141, 124] on button "No Marks" at bounding box center [1218, 123] width 61 height 21
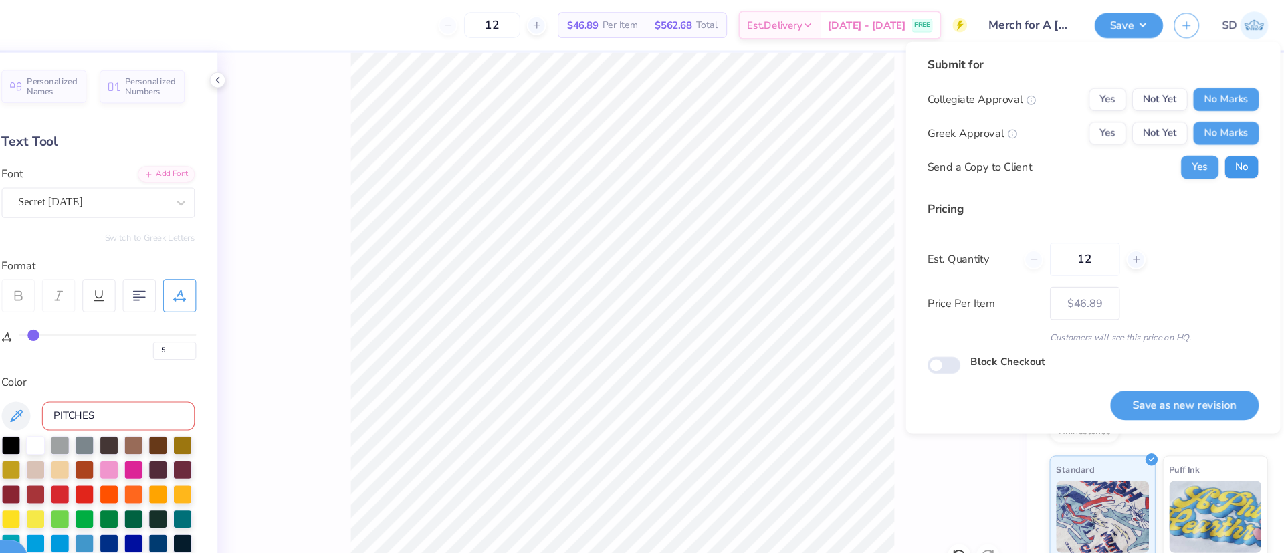
click at [1141, 154] on button "No" at bounding box center [1232, 154] width 32 height 21
click at [1141, 372] on button "Save as new revision" at bounding box center [1180, 375] width 138 height 27
type input "$46.89"
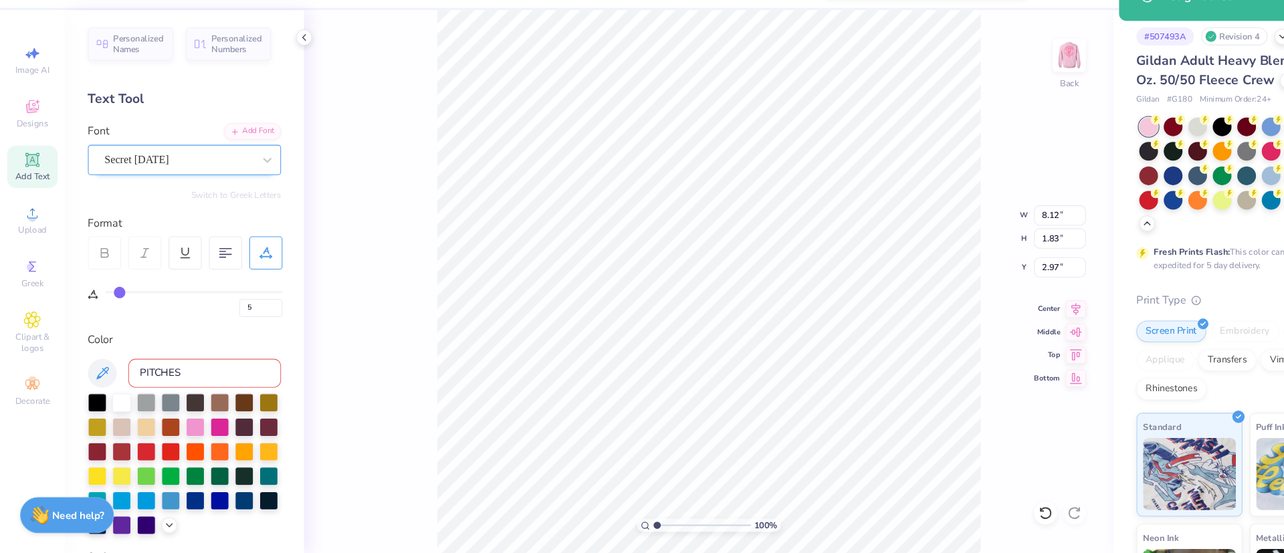
click at [165, 194] on div "Secret Halloween" at bounding box center [166, 187] width 140 height 21
click at [227, 158] on div "Add Font" at bounding box center [234, 159] width 53 height 15
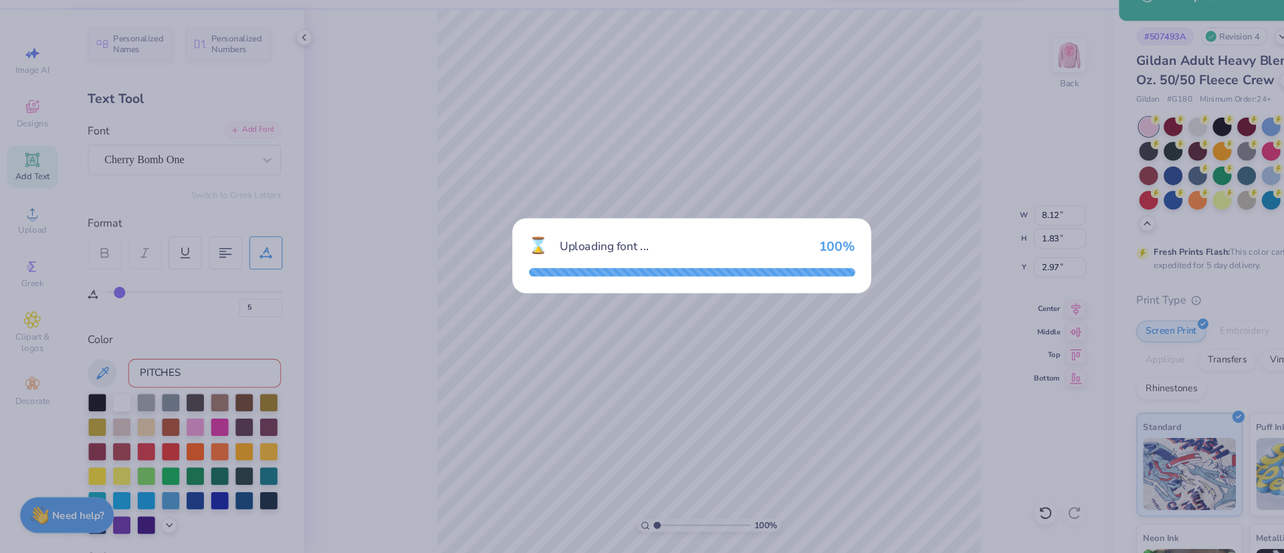
type input "11.27"
type input "1.71"
type input "3.03"
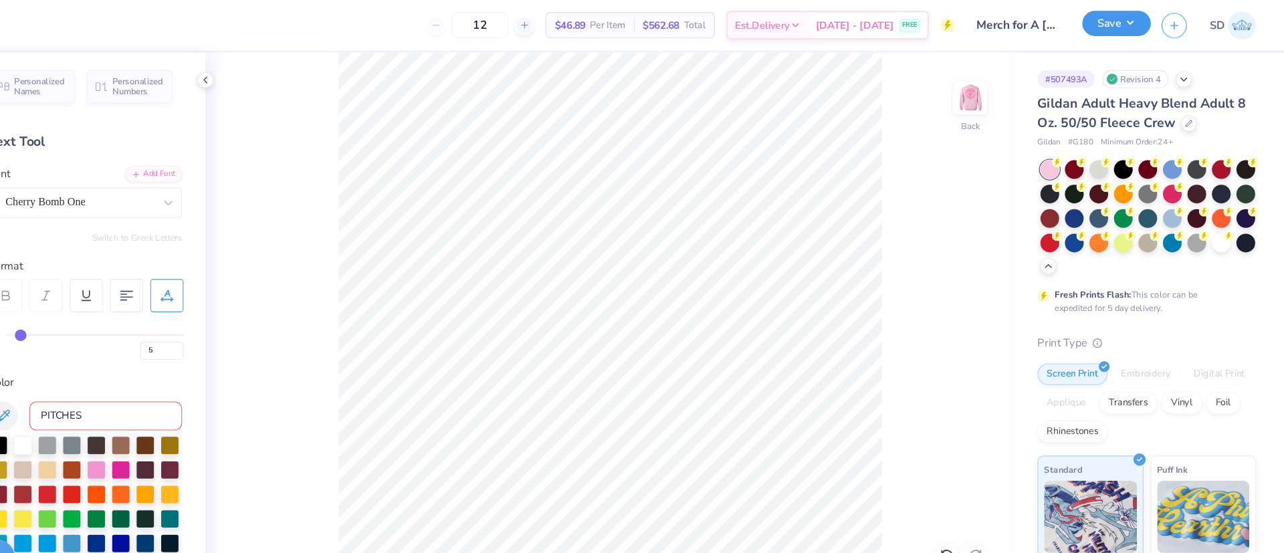
click at [1129, 25] on button "Save" at bounding box center [1128, 21] width 64 height 23
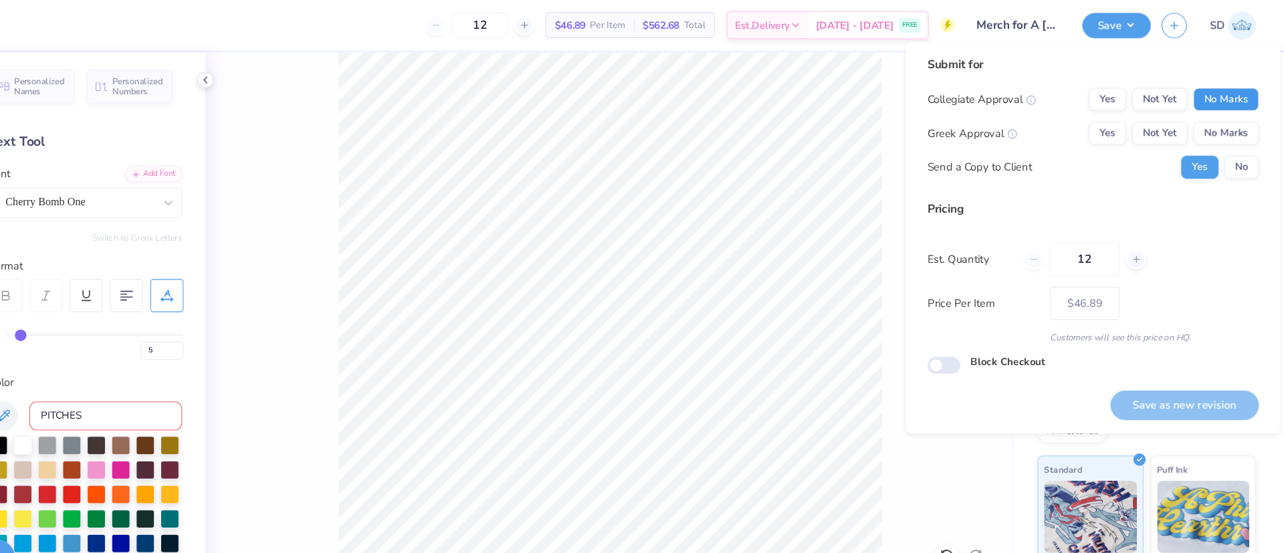
click at [1141, 92] on button "No Marks" at bounding box center [1229, 92] width 61 height 21
click at [1141, 126] on button "No Marks" at bounding box center [1229, 123] width 61 height 21
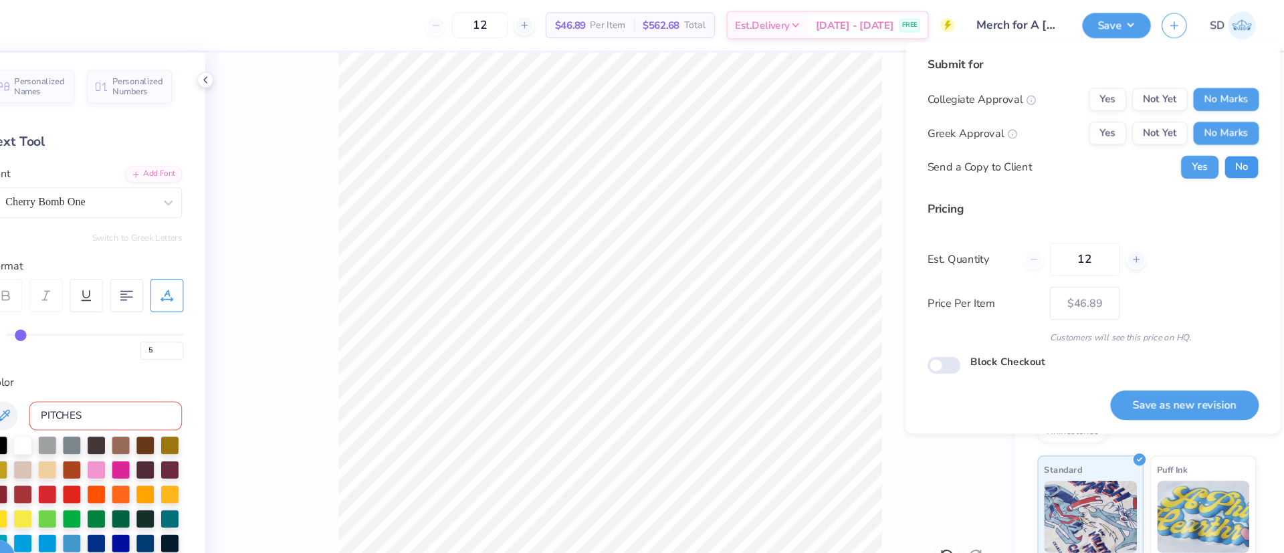
click at [1141, 160] on button "No" at bounding box center [1244, 154] width 32 height 21
click at [1141, 370] on button "Save as new revision" at bounding box center [1191, 375] width 138 height 27
type input "$46.89"
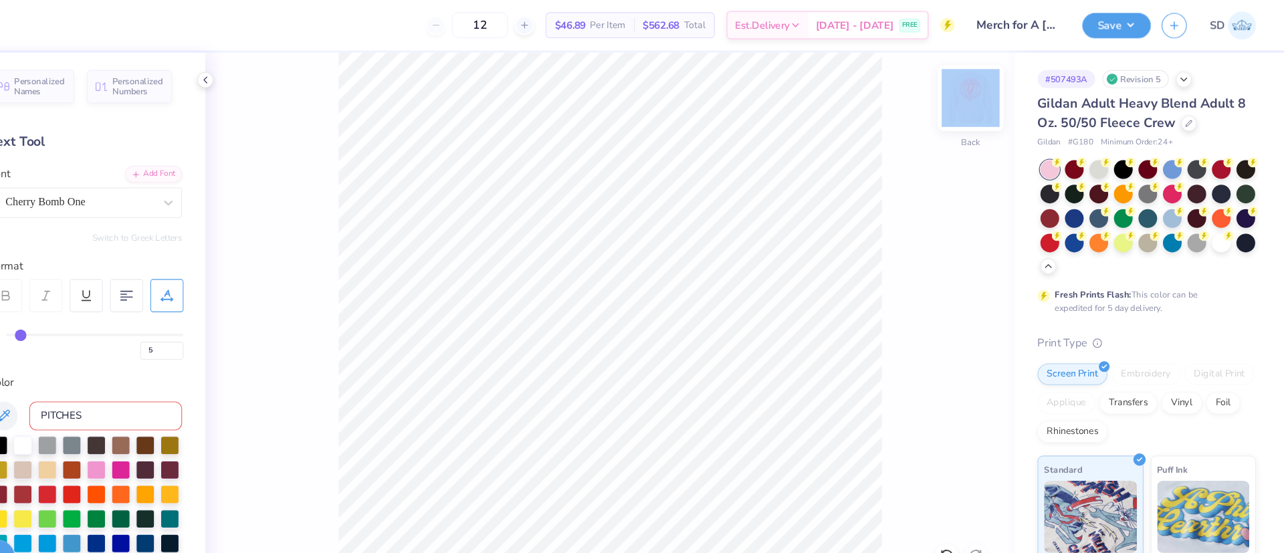
drag, startPoint x: 973, startPoint y: 95, endPoint x: 994, endPoint y: 92, distance: 21.7
click at [994, 92] on div "100 % Back" at bounding box center [657, 301] width 751 height 504
click at [994, 92] on img at bounding box center [992, 90] width 53 height 53
type input "5.69"
click at [1002, 98] on img at bounding box center [992, 90] width 53 height 53
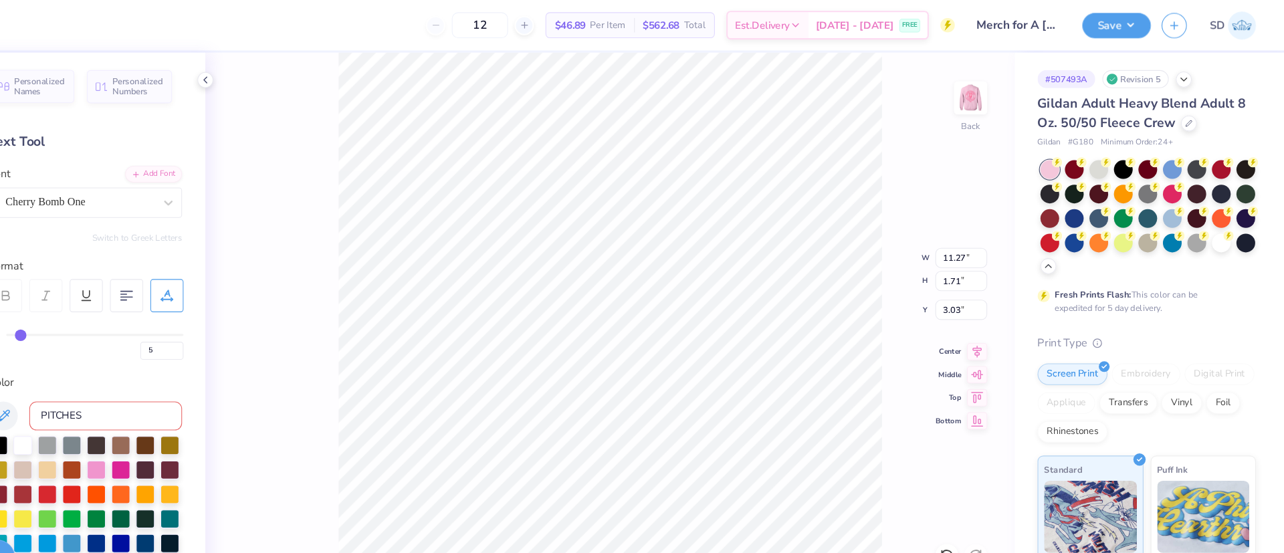
scroll to position [15, 0]
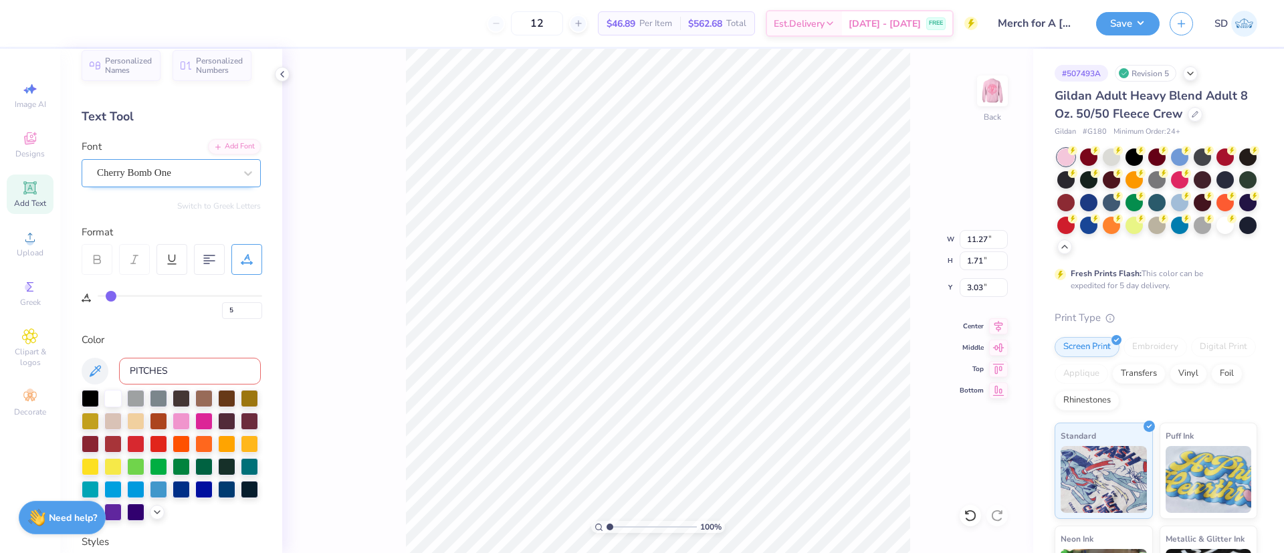
click at [136, 183] on div "Cherry Bomb One" at bounding box center [166, 172] width 140 height 21
click at [391, 116] on div "100 % Back W 11.27 11.27 " H 1.71 1.71 " Y 3.03 3.03 " Center Middle Top Bottom" at bounding box center [657, 301] width 751 height 504
click at [992, 89] on img at bounding box center [992, 90] width 53 height 53
